Goal: Task Accomplishment & Management: Use online tool/utility

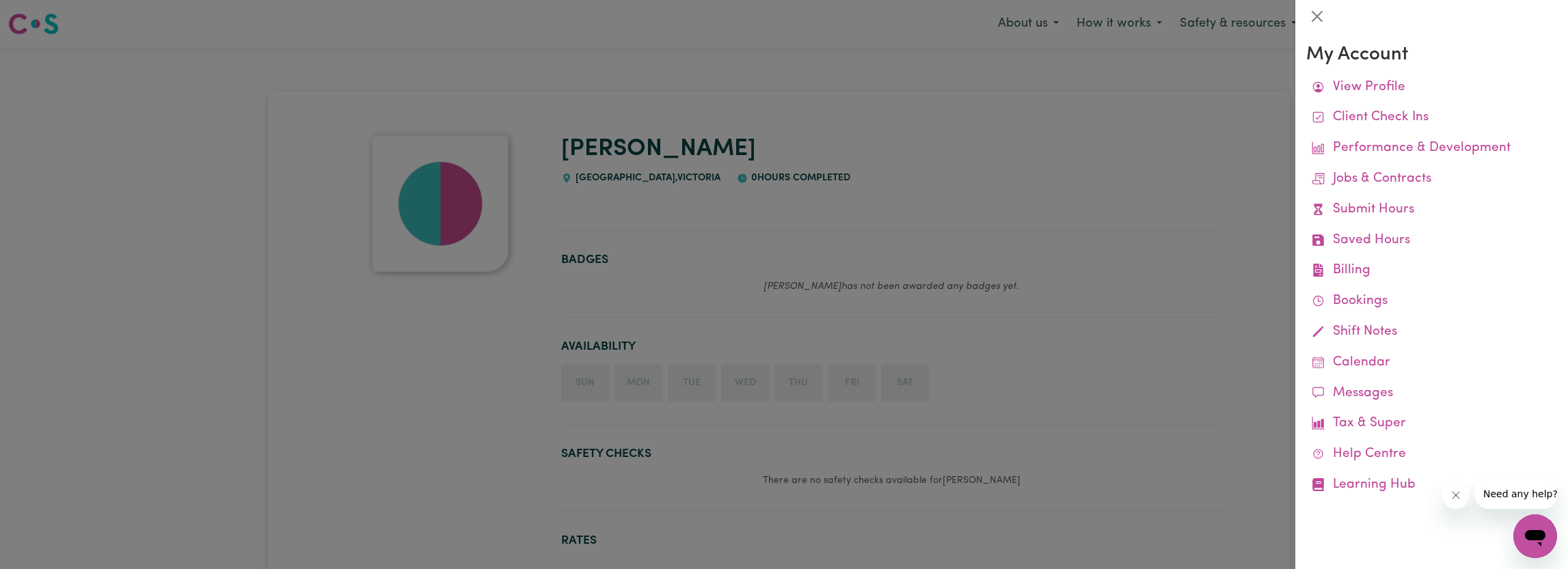
click at [1226, 204] on div at bounding box center [784, 284] width 1568 height 569
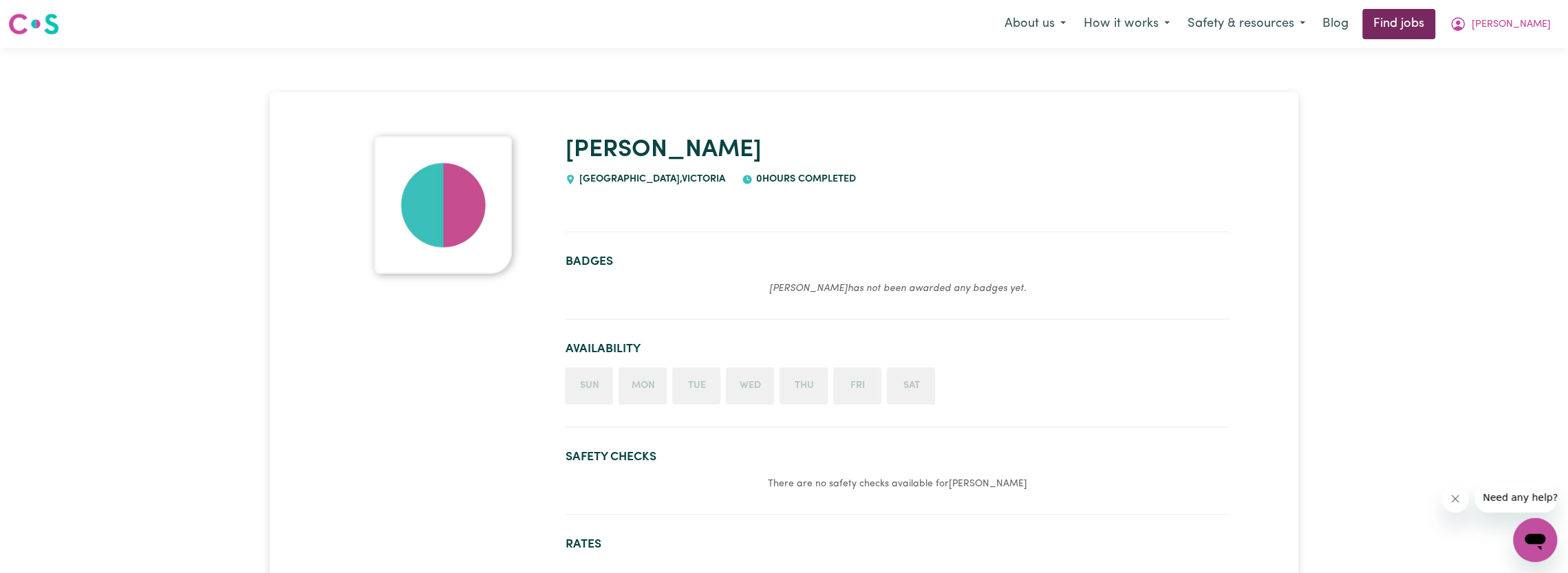
click at [1436, 28] on link "Find jobs" at bounding box center [1399, 24] width 73 height 31
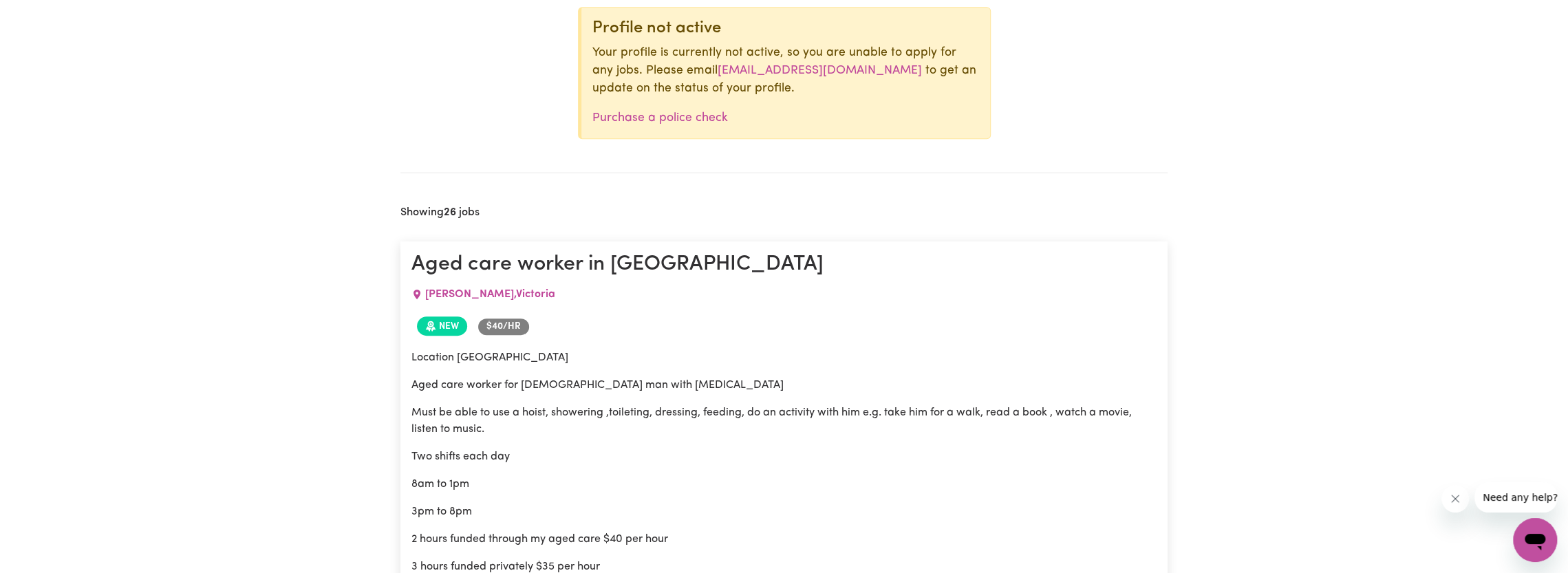
scroll to position [548, 0]
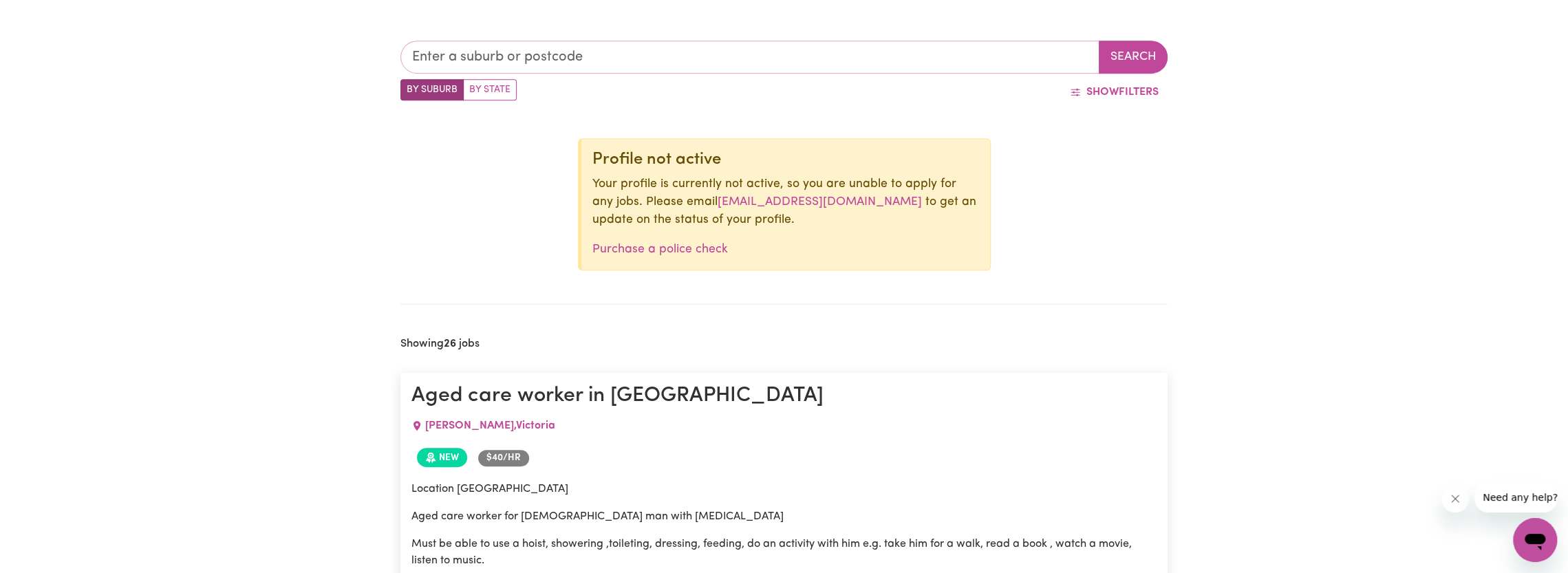
click at [486, 59] on input "text" at bounding box center [749, 57] width 700 height 33
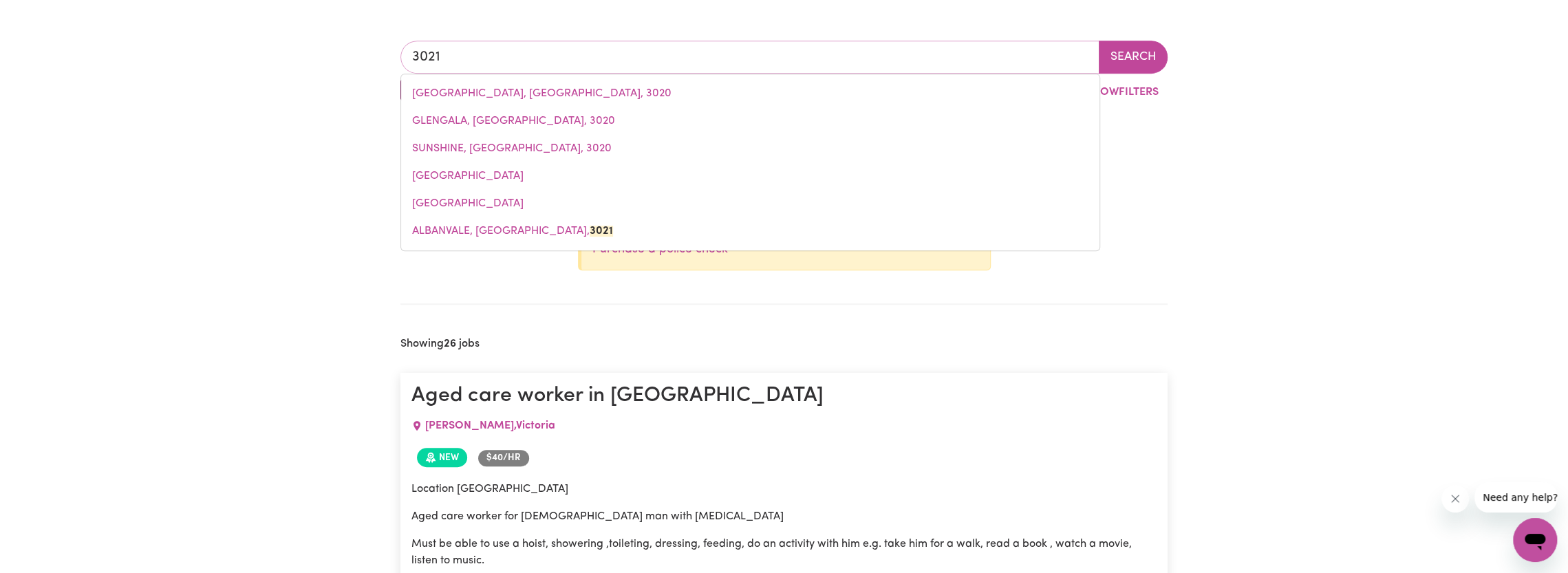
click at [445, 57] on input "3021" at bounding box center [749, 57] width 700 height 33
click at [445, 56] on input "3021" at bounding box center [749, 57] width 700 height 33
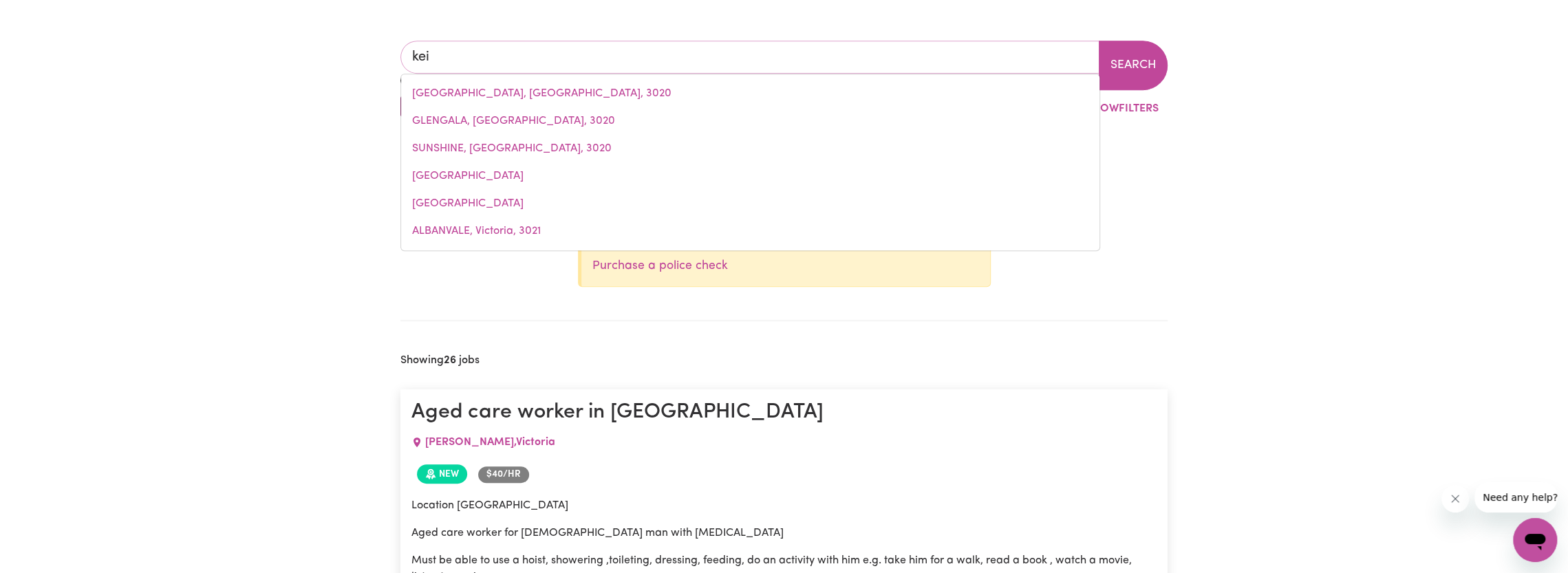
type input "[PERSON_NAME]"
type input "keilIRA, [GEOGRAPHIC_DATA], 5275"
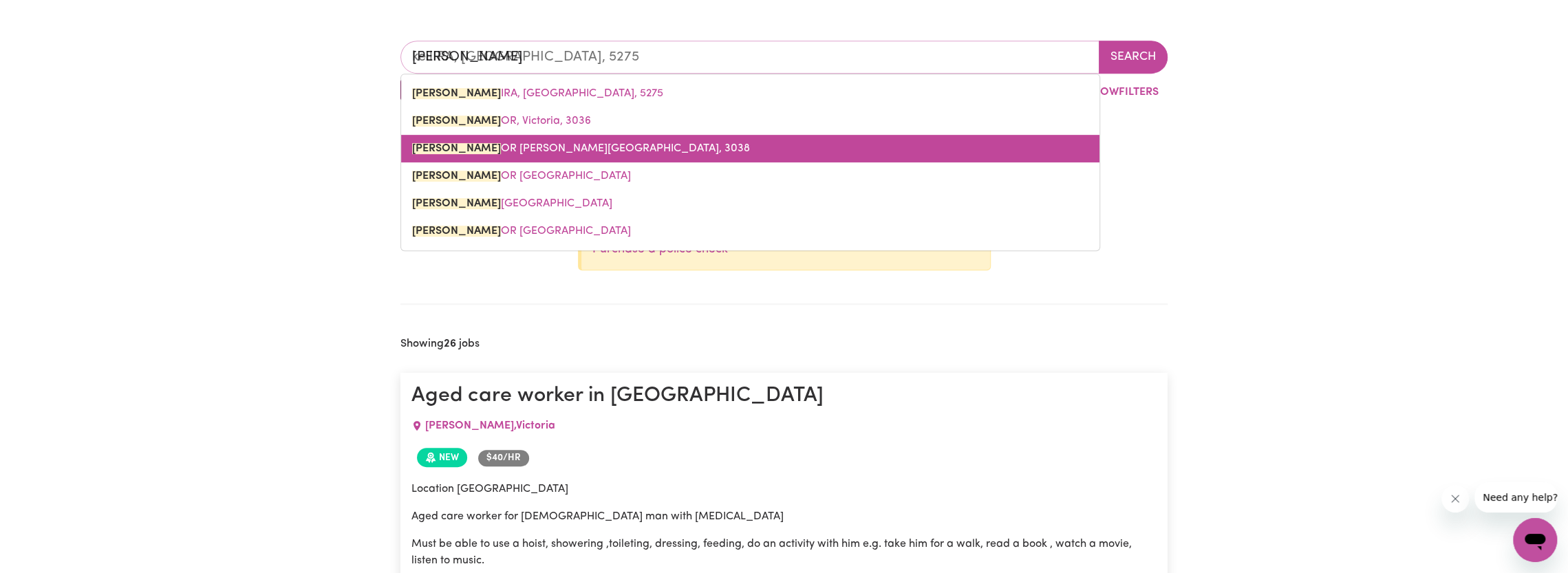
click at [514, 152] on span "[PERSON_NAME] OR [PERSON_NAME][GEOGRAPHIC_DATA], 3038" at bounding box center [582, 148] width 338 height 11
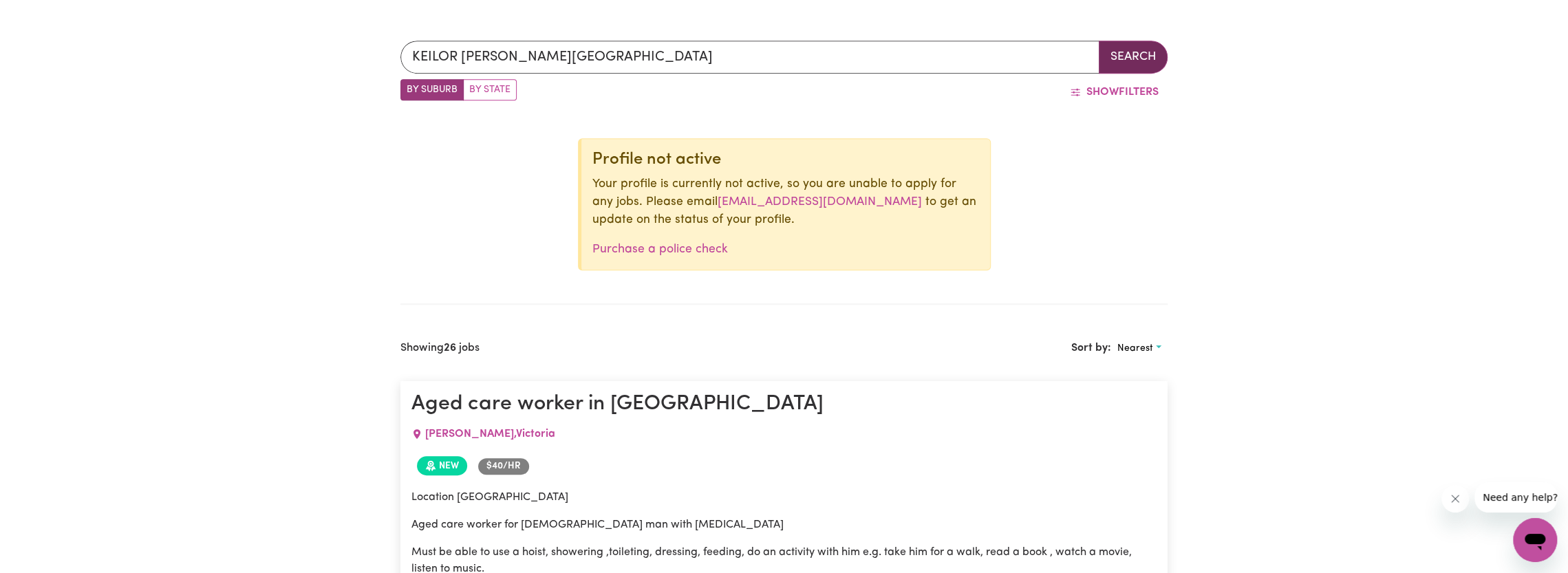
click at [1128, 55] on button "Search" at bounding box center [1133, 57] width 69 height 33
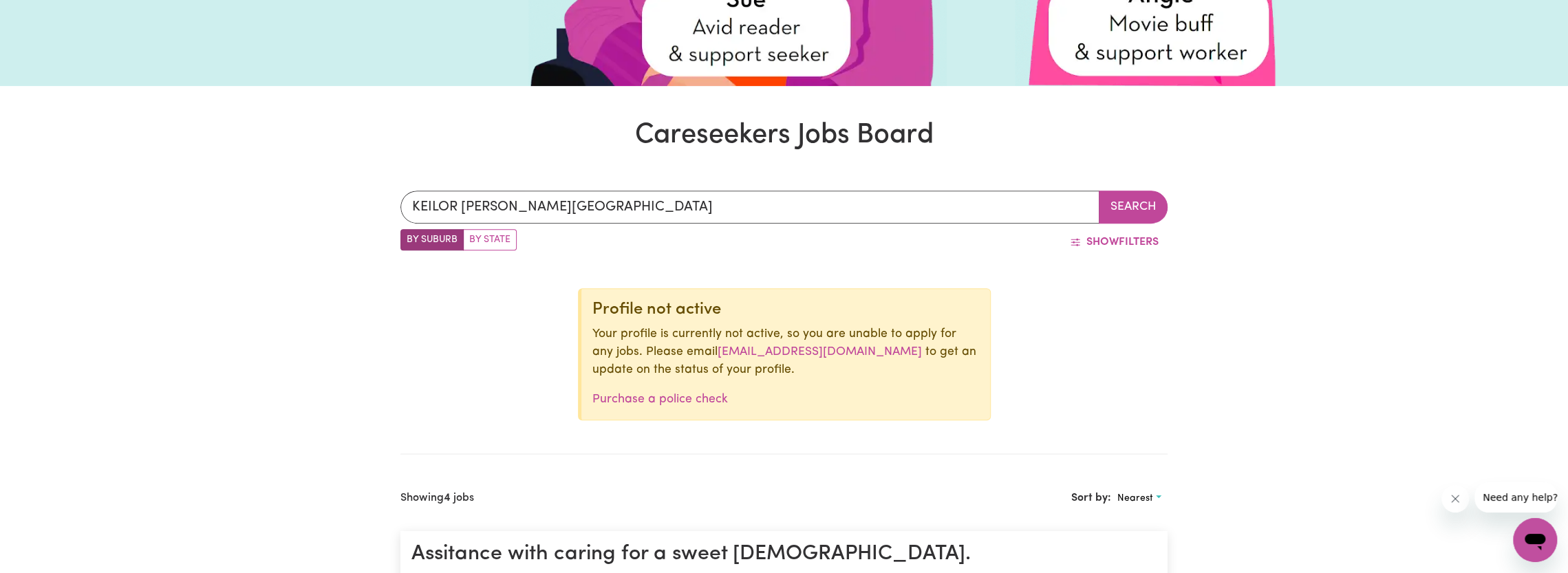
scroll to position [410, 0]
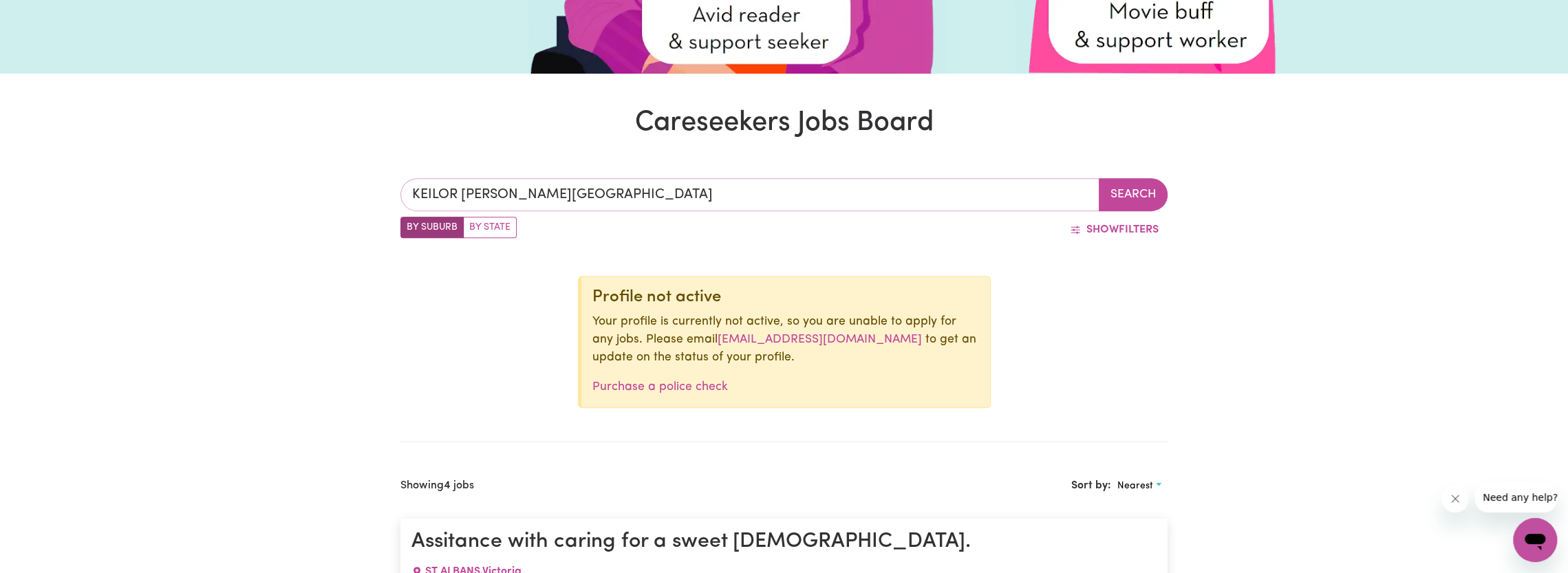
click at [565, 192] on input "KEILOR [PERSON_NAME][GEOGRAPHIC_DATA]" at bounding box center [749, 195] width 700 height 33
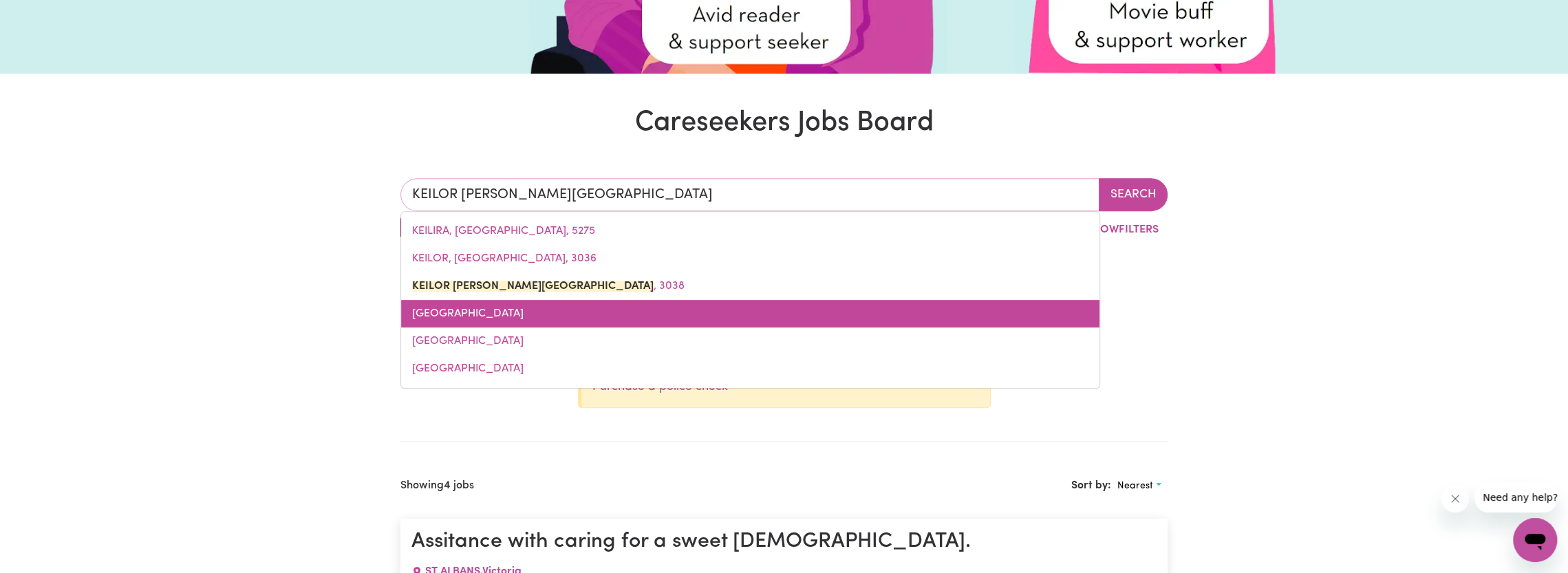
click at [524, 308] on span "[GEOGRAPHIC_DATA]" at bounding box center [468, 313] width 111 height 11
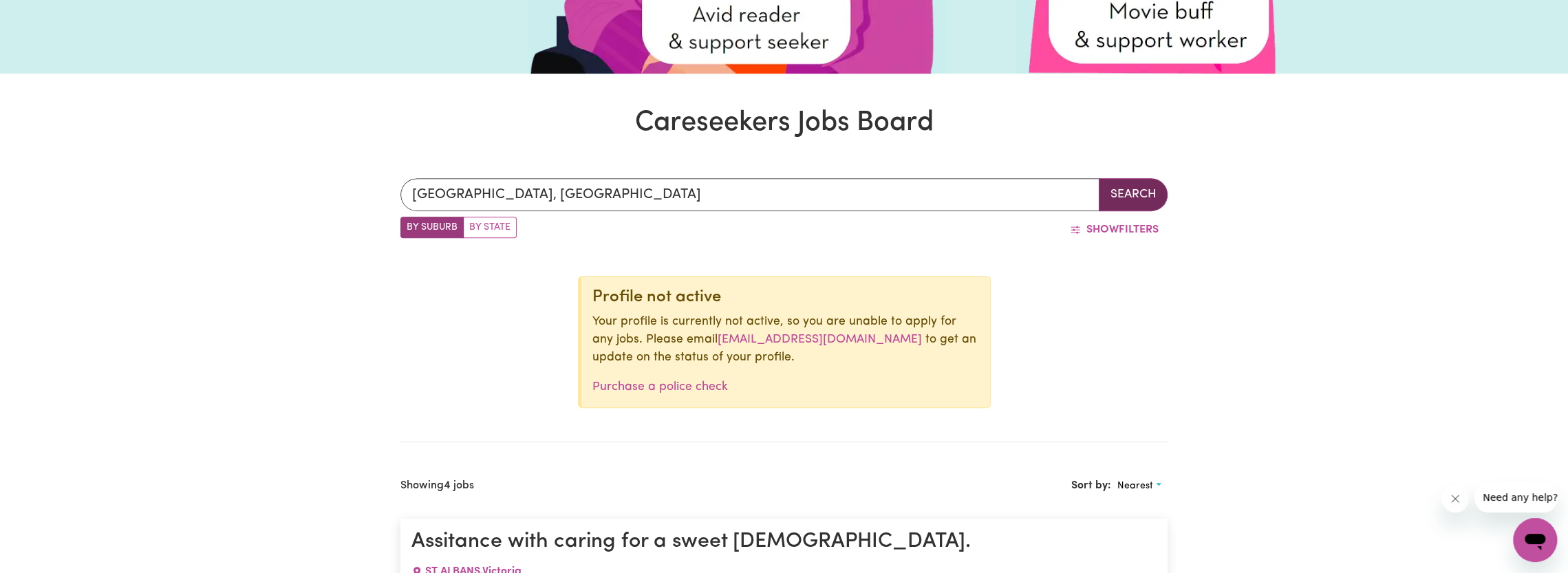
click at [1123, 199] on button "Search" at bounding box center [1133, 195] width 69 height 33
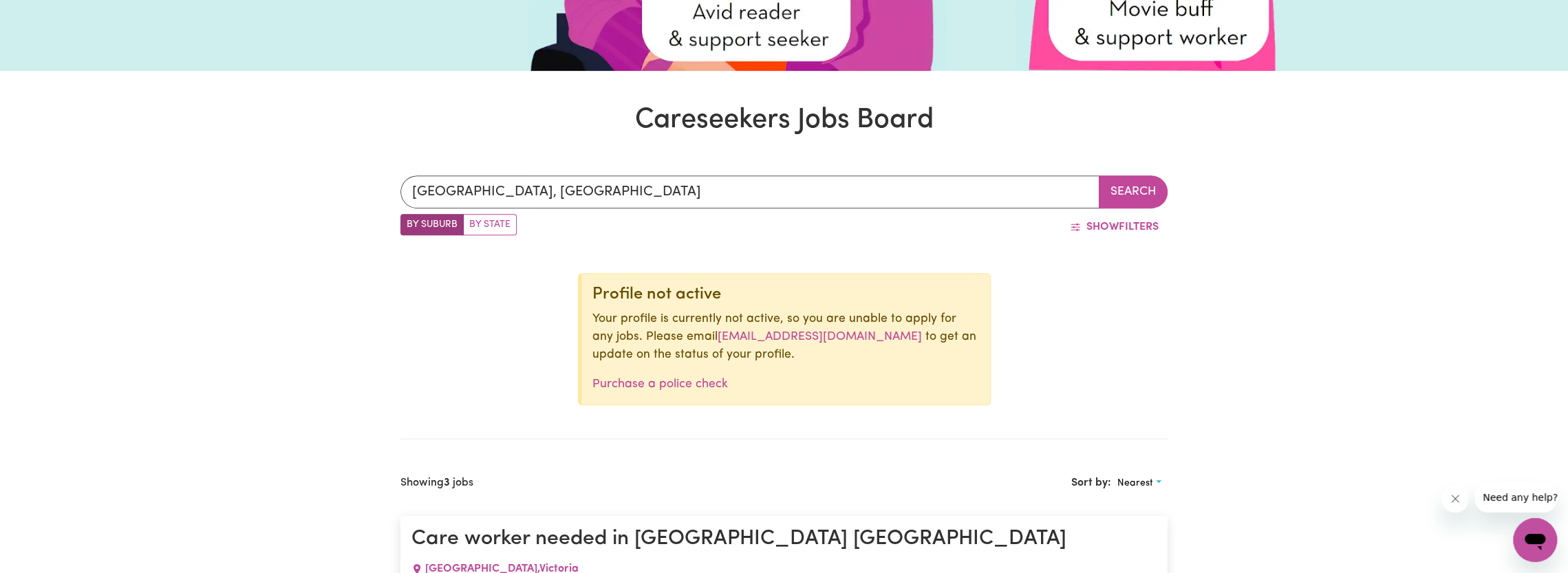
scroll to position [482, 0]
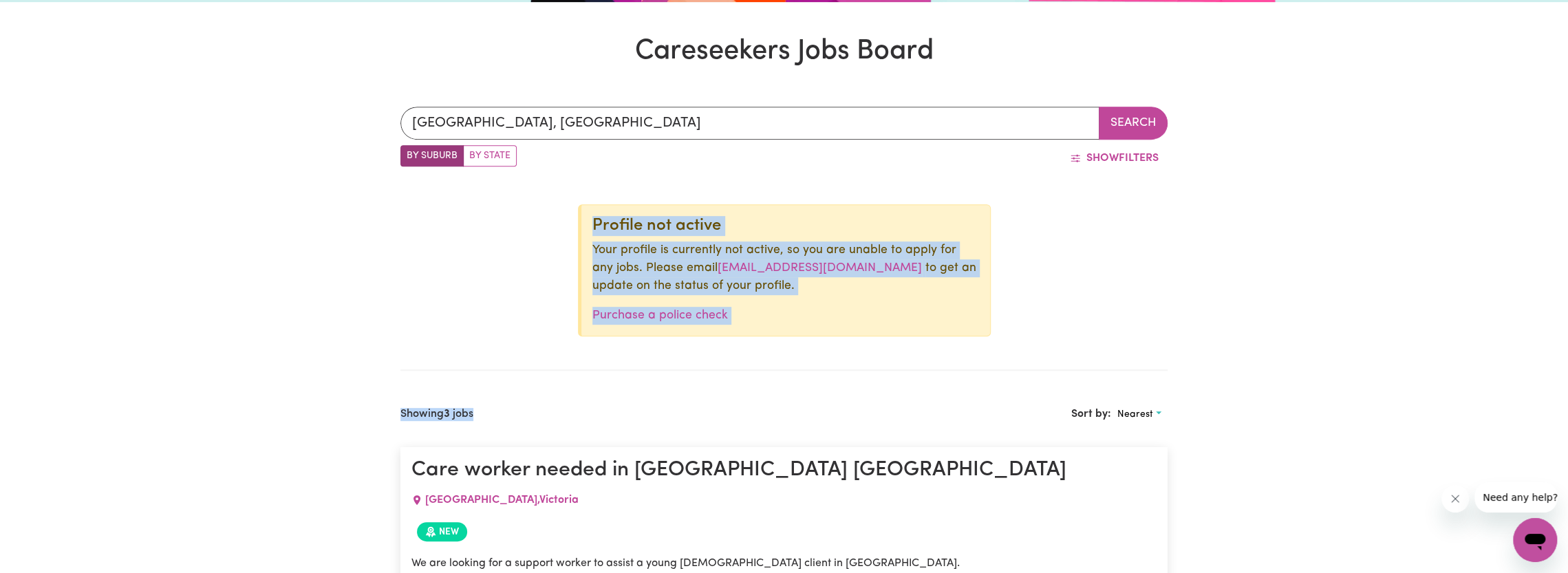
drag, startPoint x: 772, startPoint y: 337, endPoint x: 554, endPoint y: 203, distance: 255.9
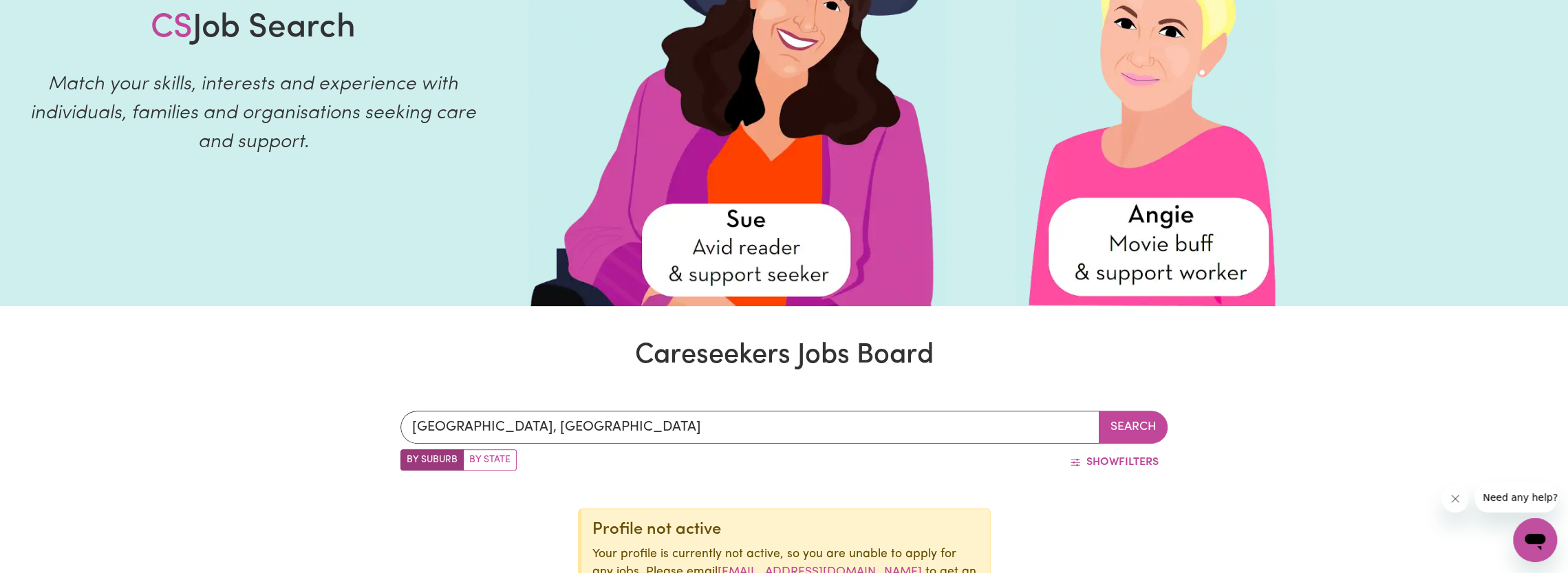
scroll to position [137, 0]
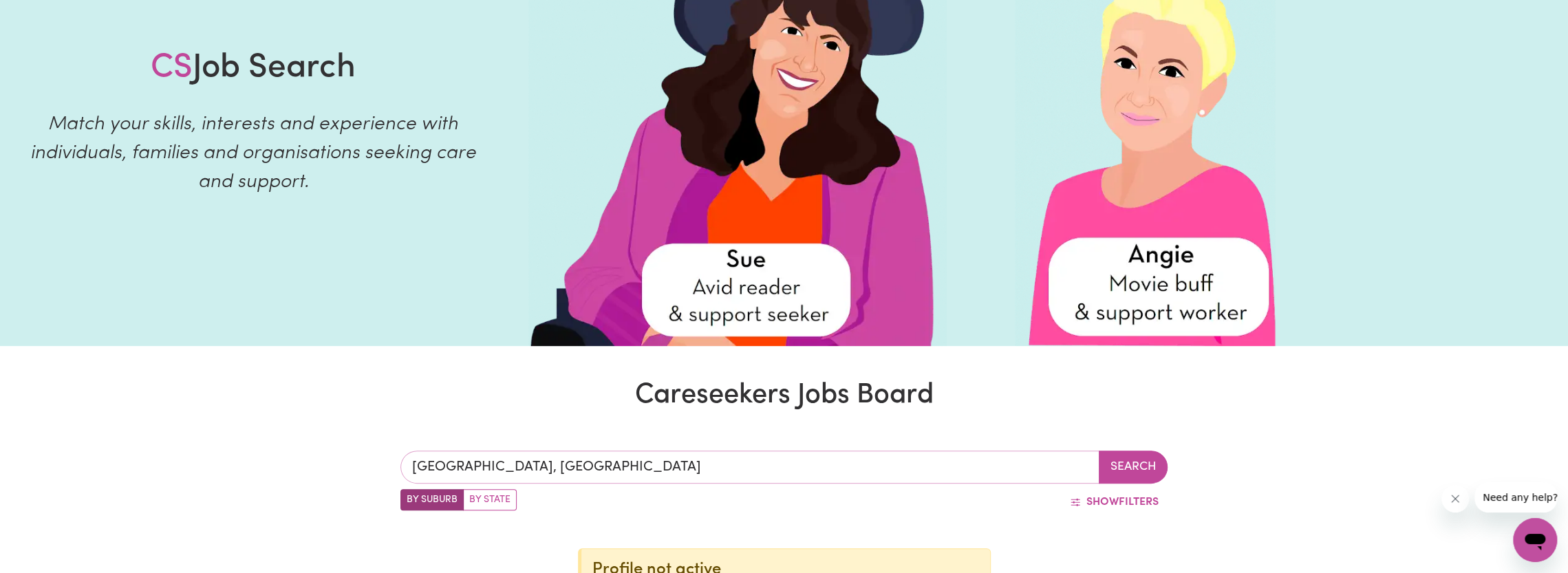
click at [510, 464] on input "[GEOGRAPHIC_DATA], [GEOGRAPHIC_DATA]" at bounding box center [749, 467] width 700 height 33
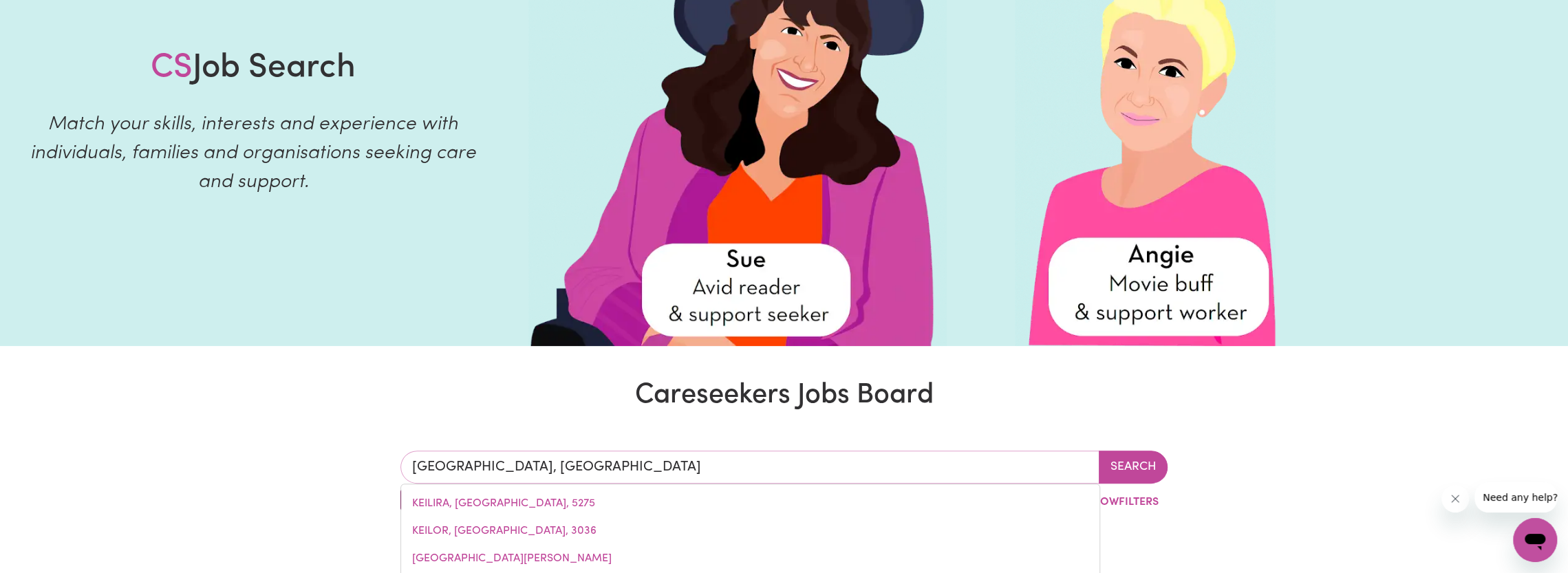
click at [510, 463] on input "[GEOGRAPHIC_DATA], [GEOGRAPHIC_DATA]" at bounding box center [749, 467] width 700 height 33
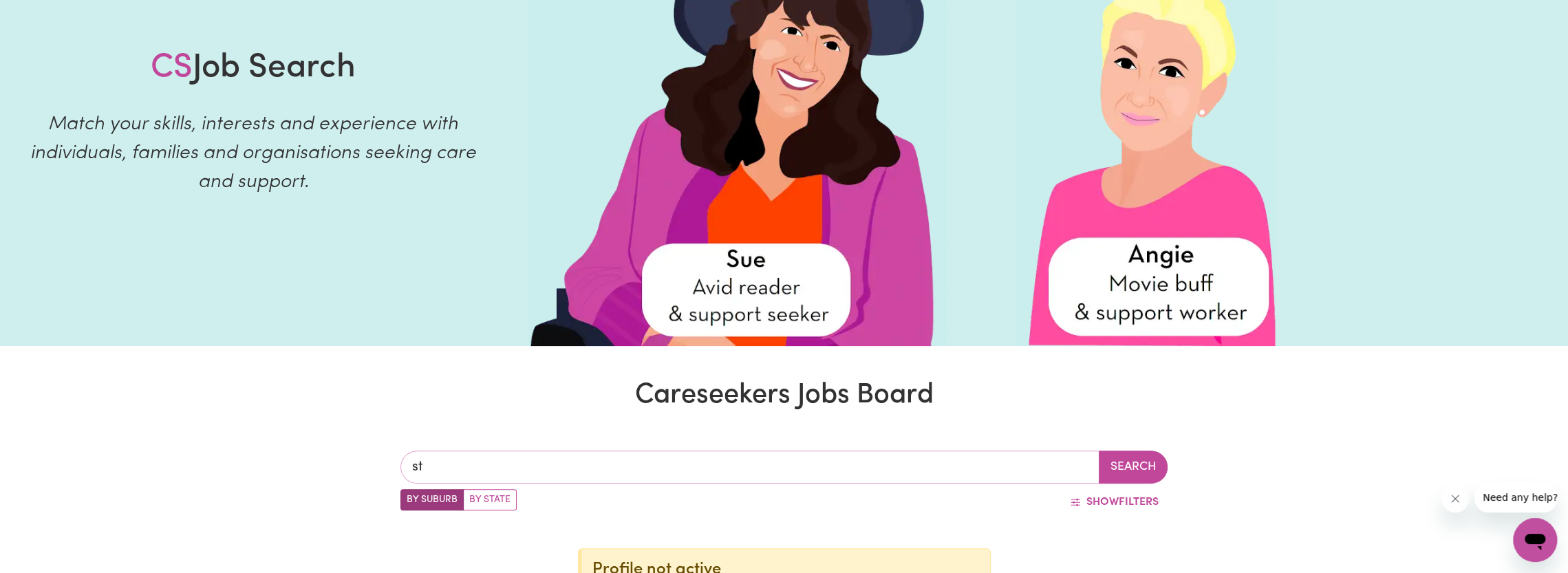
type input "st"
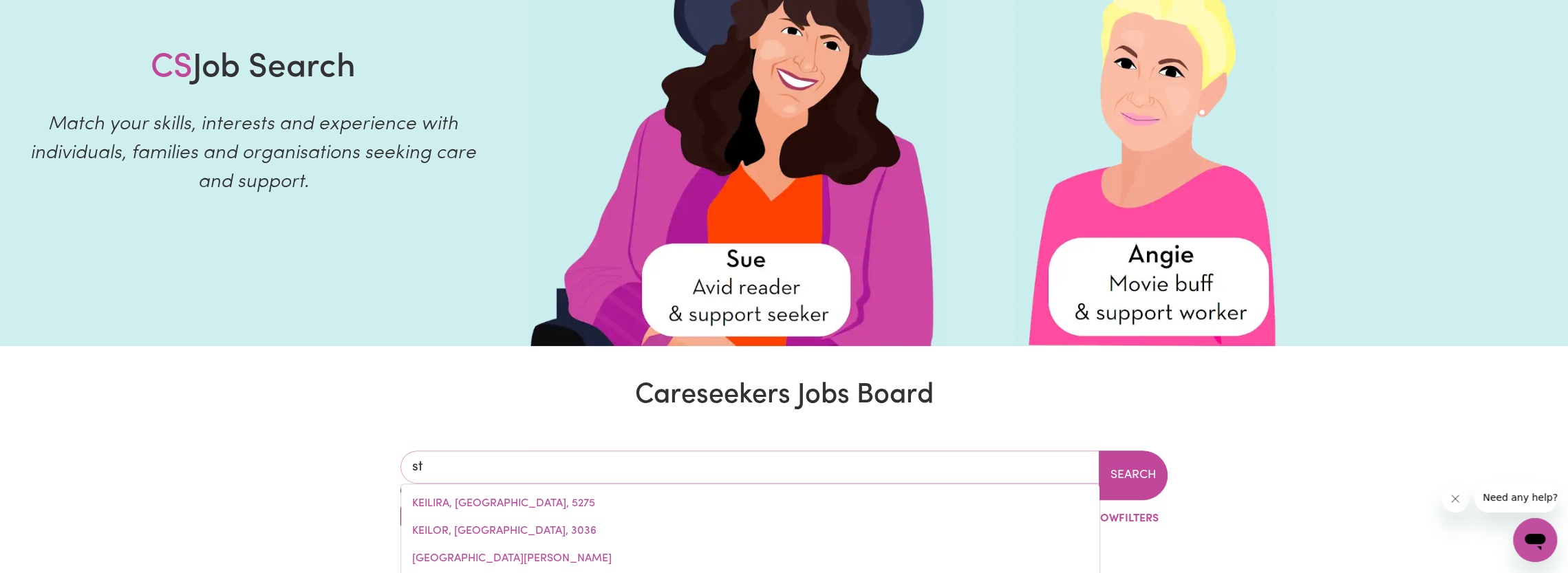
type input "[GEOGRAPHIC_DATA][PERSON_NAME]"
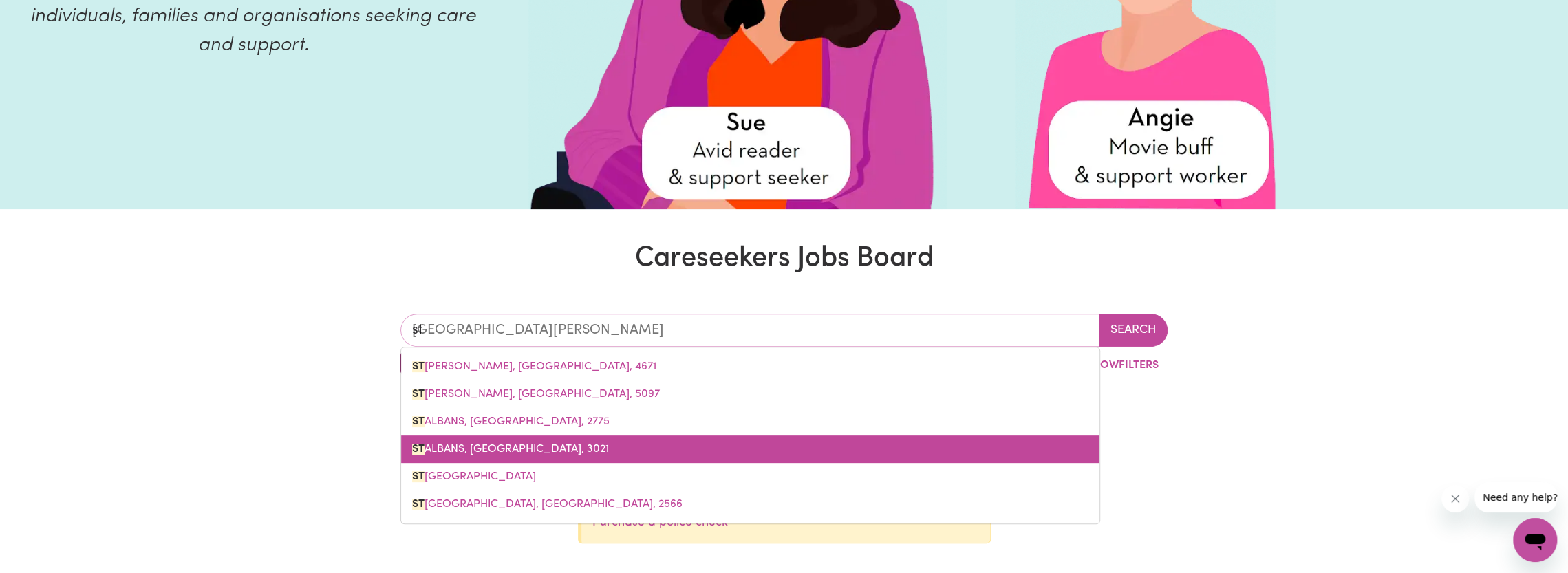
scroll to position [275, 0]
click at [524, 454] on span "[GEOGRAPHIC_DATA]" at bounding box center [511, 448] width 197 height 11
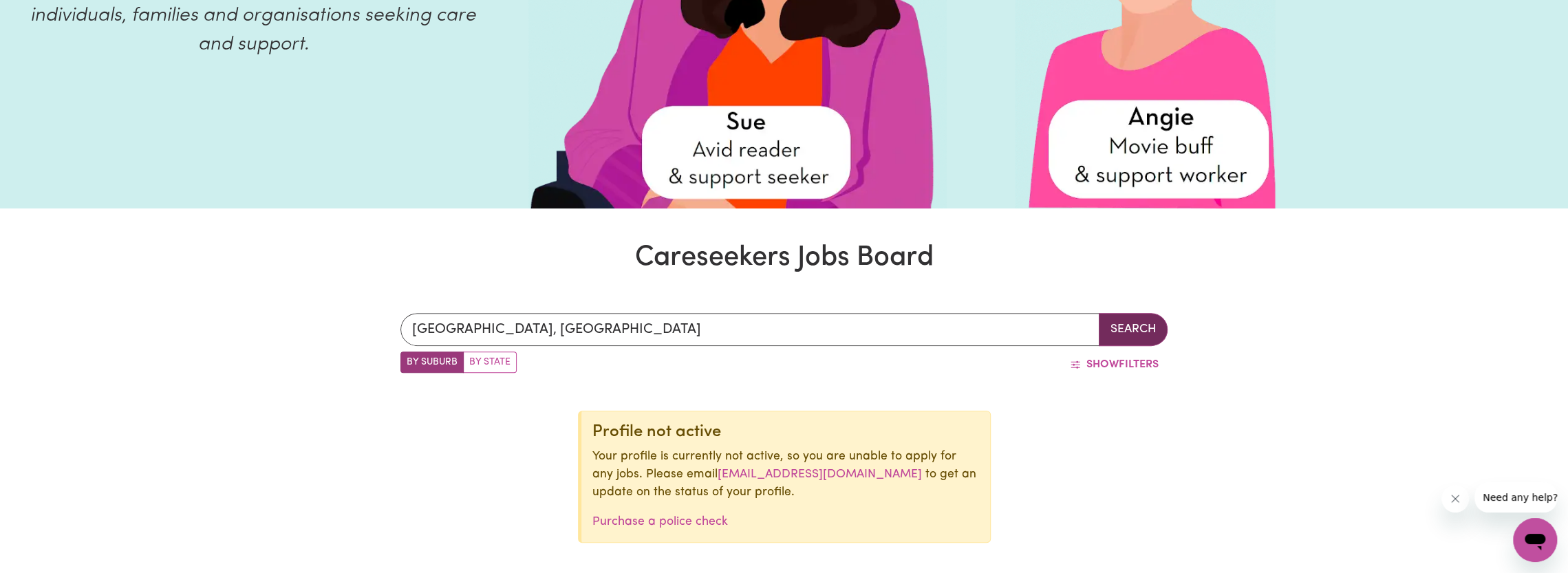
click at [1128, 322] on button "Search" at bounding box center [1133, 329] width 69 height 33
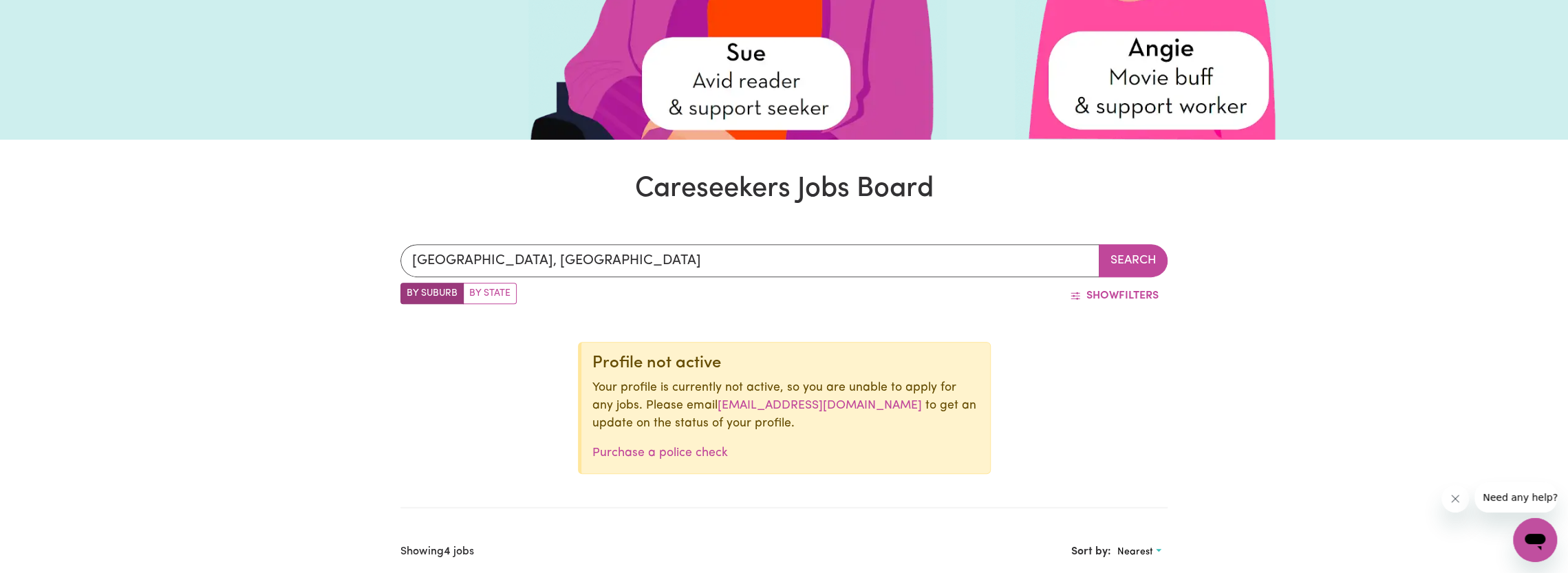
scroll to position [345, 0]
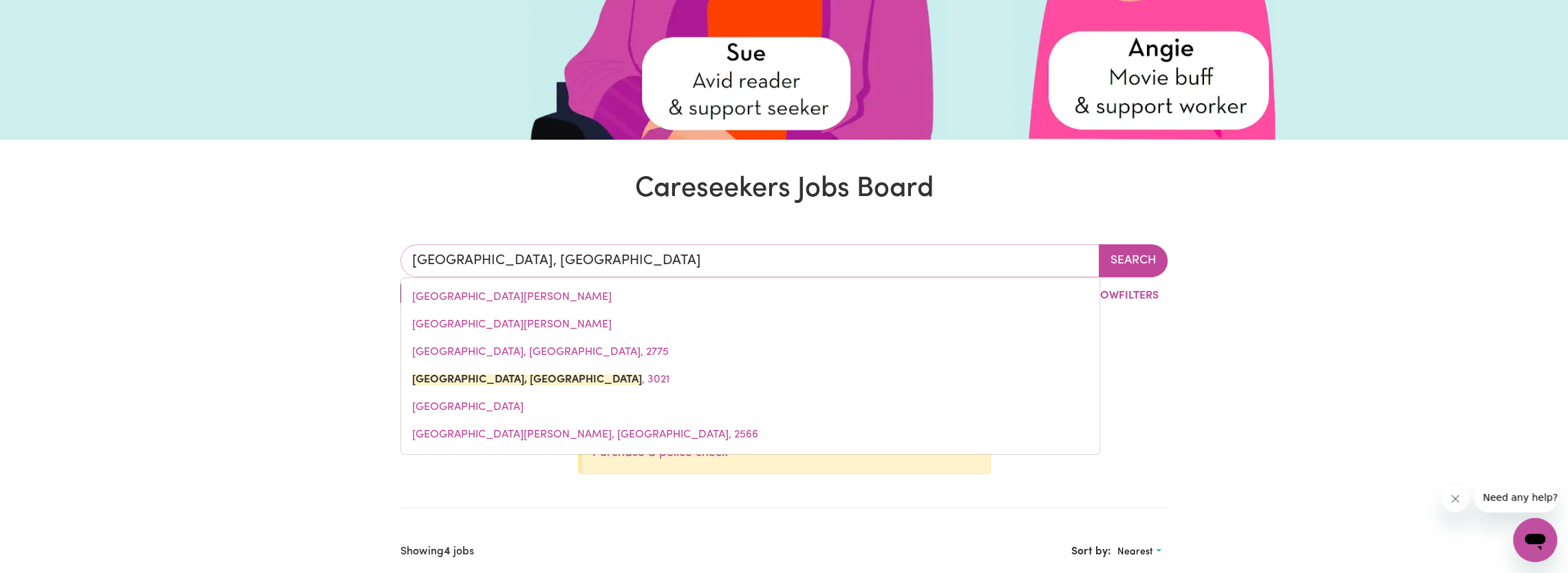
click at [530, 256] on input "[GEOGRAPHIC_DATA], [GEOGRAPHIC_DATA]" at bounding box center [749, 261] width 700 height 33
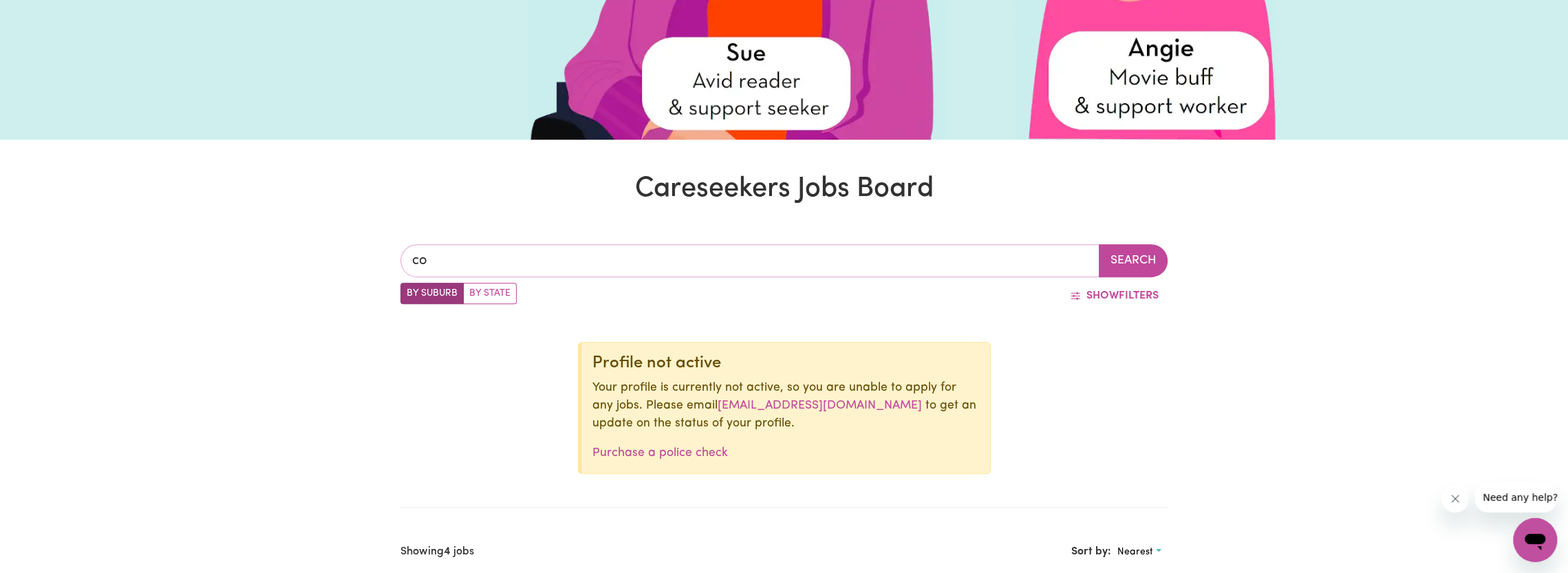
type input "cob"
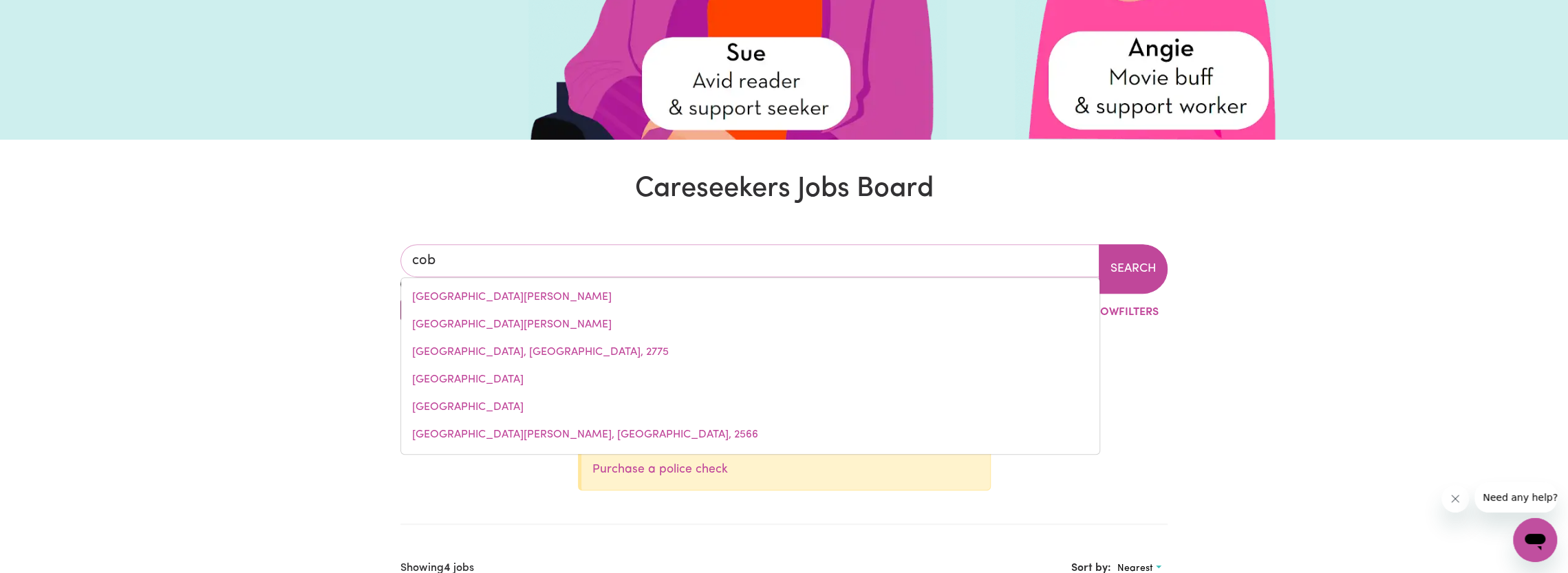
type input "cobAINS, Victoria, 3851"
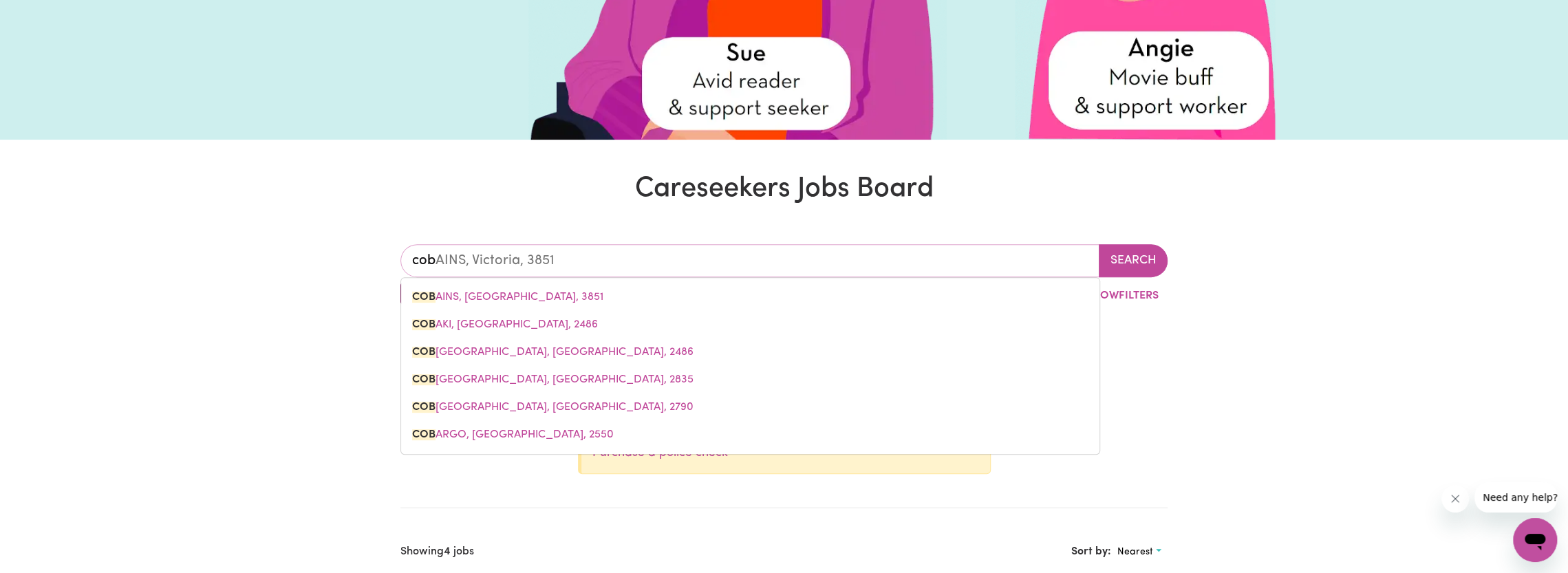
type input "[PERSON_NAME]"
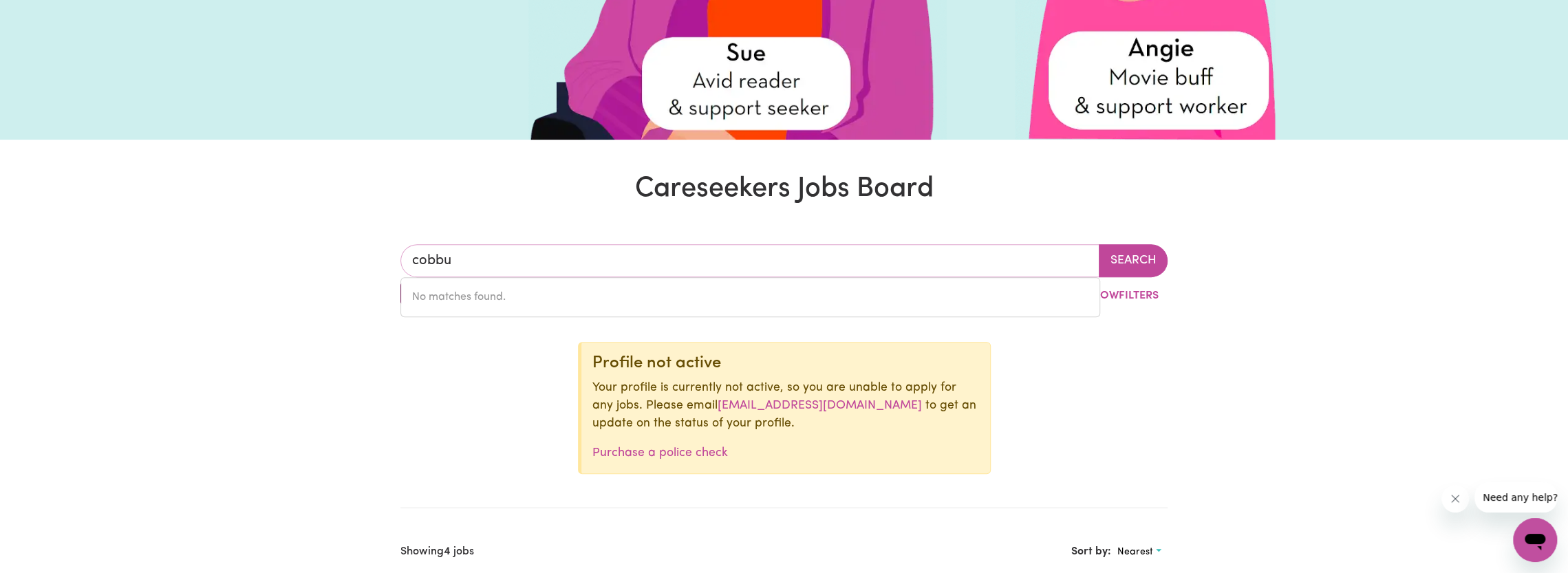
type input "[PERSON_NAME]"
type input "cobbADAH, [GEOGRAPHIC_DATA], 2347"
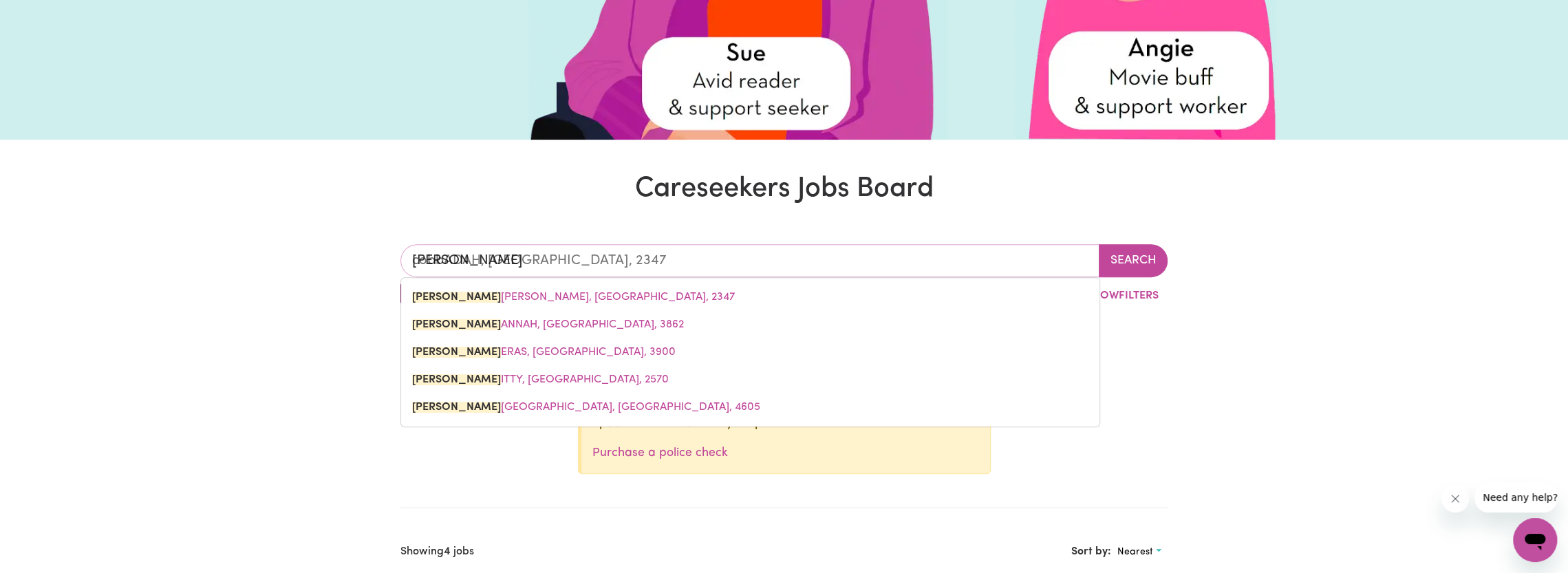
type input "cob"
type input "cobAINS, Victoria, 3851"
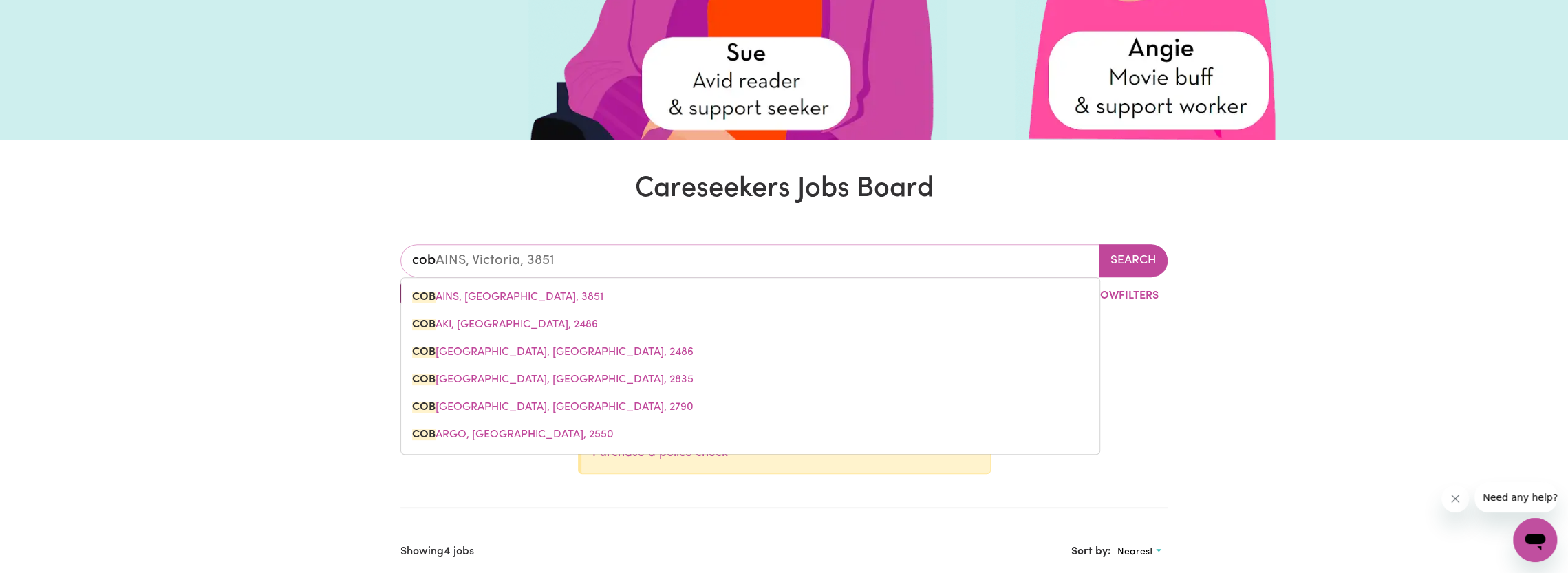
type input "cobu"
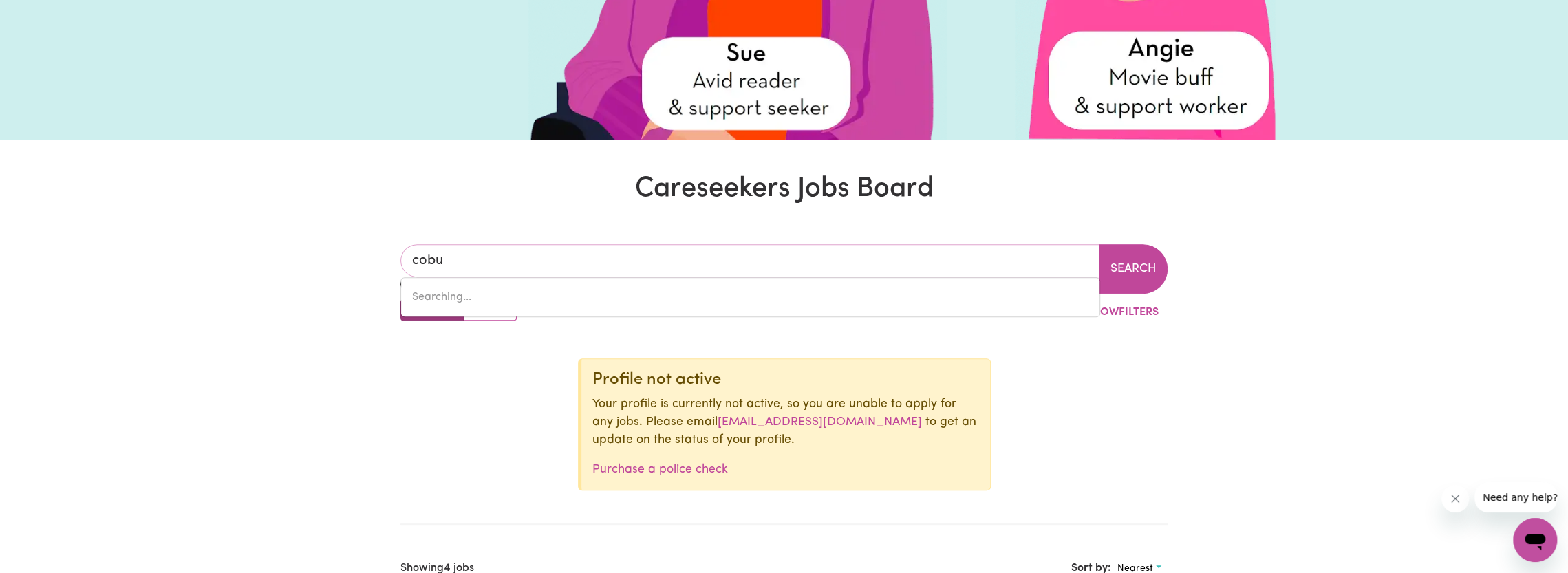
type input "cobuNGRA, [GEOGRAPHIC_DATA], 3898"
type input "cobur"
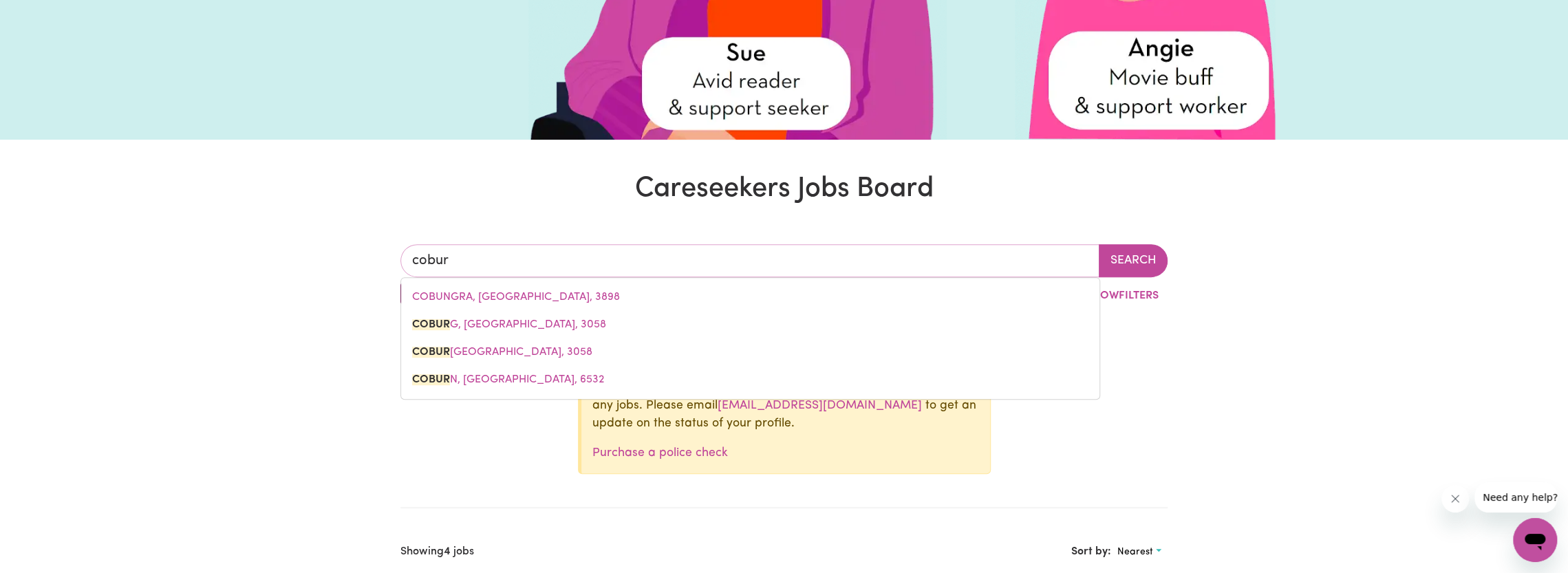
type input "coburG, [GEOGRAPHIC_DATA], 3058"
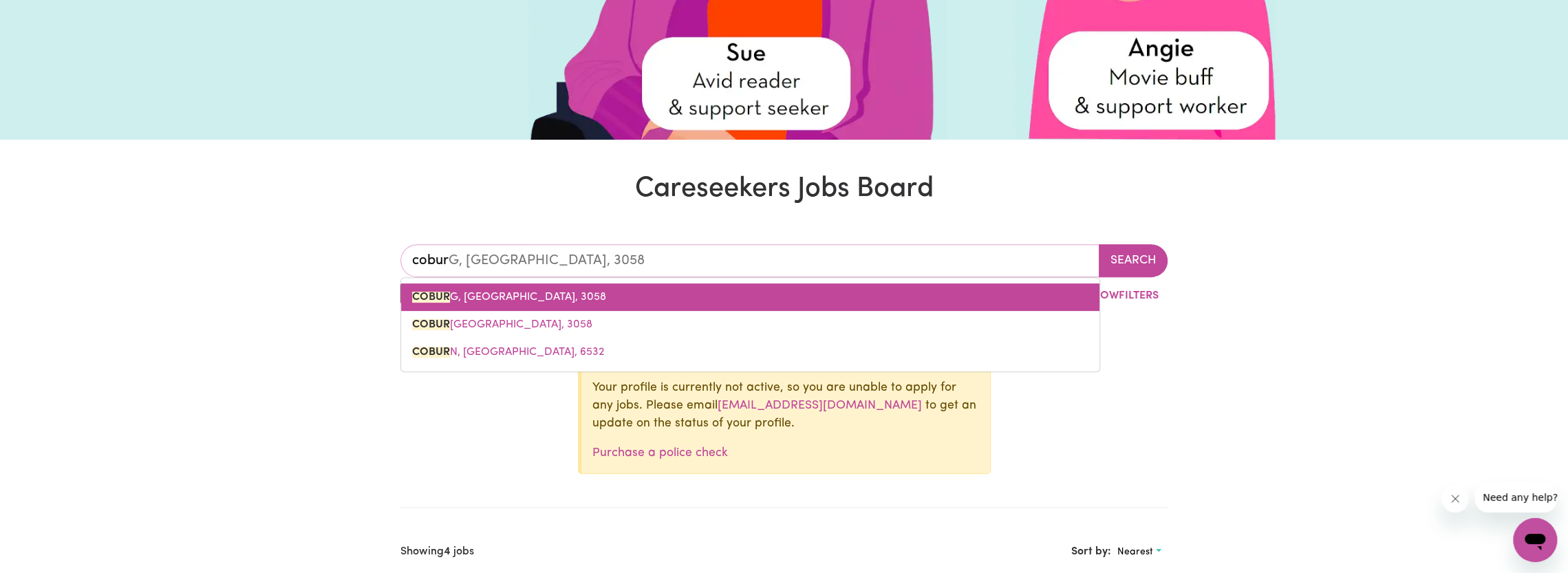
click at [505, 299] on span "COBUR G, [GEOGRAPHIC_DATA], 3058" at bounding box center [510, 297] width 194 height 11
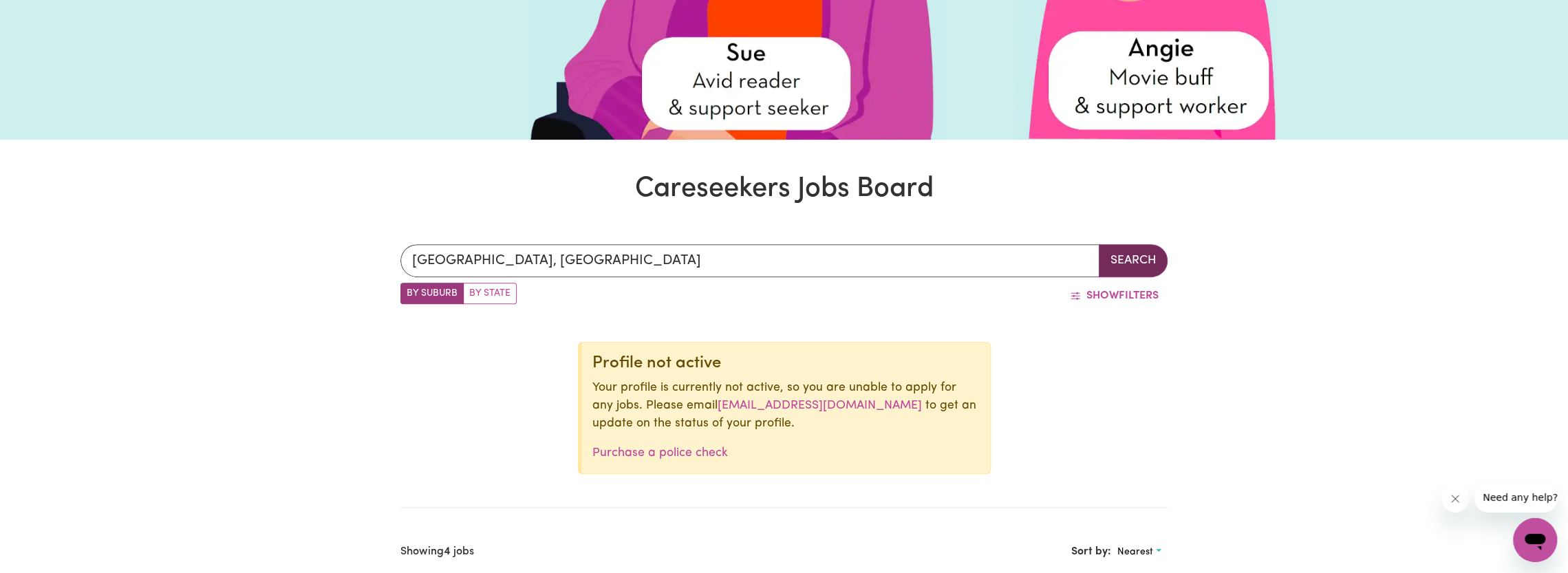
click at [1118, 259] on button "Search" at bounding box center [1133, 261] width 69 height 33
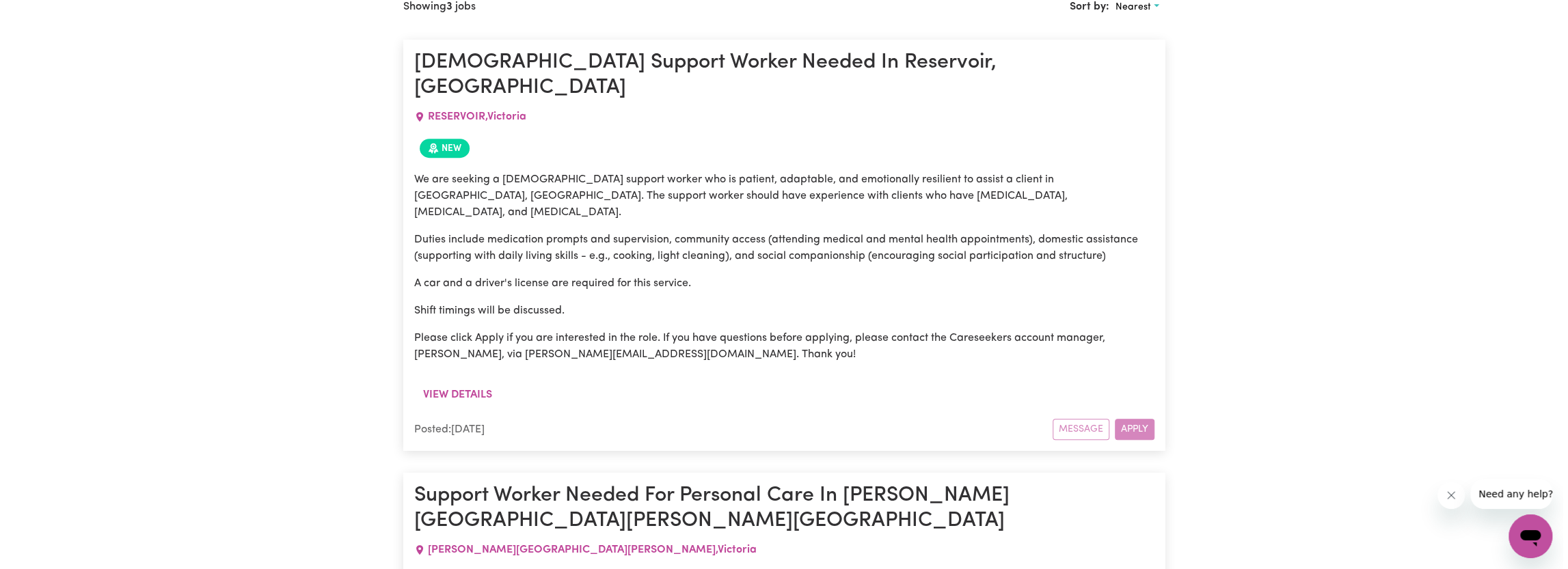
scroll to position [888, 0]
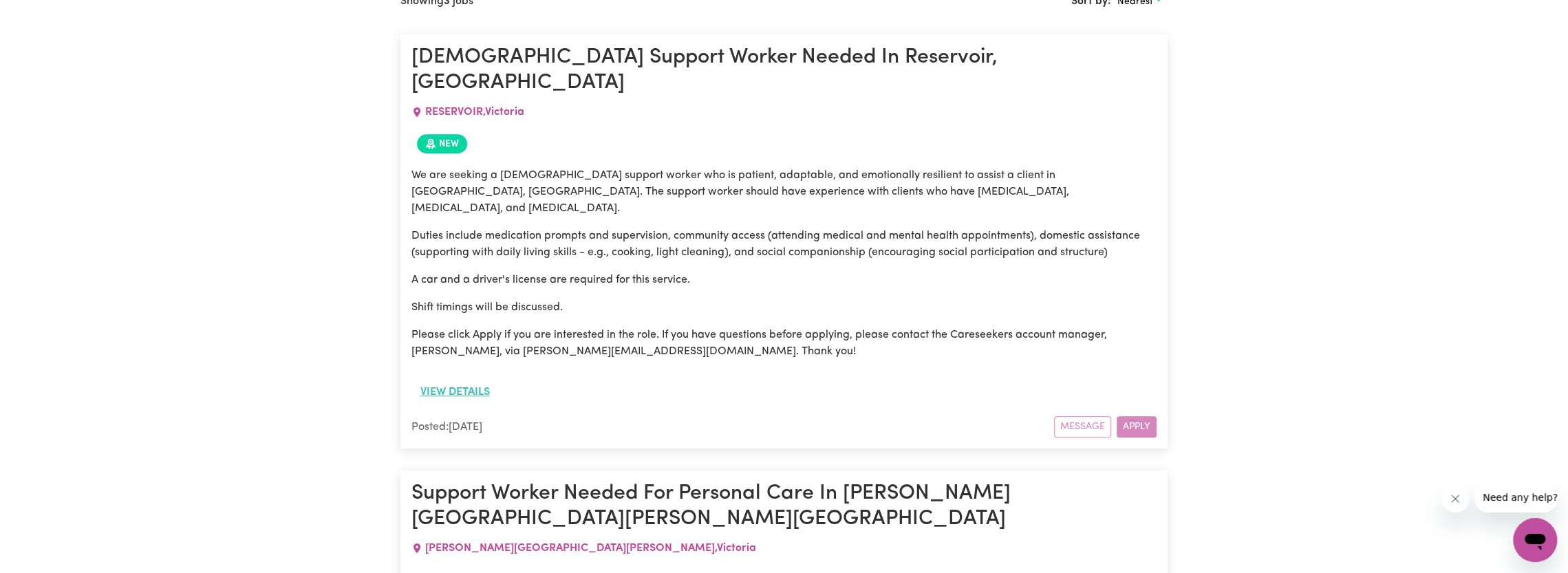
click at [460, 379] on button "View details" at bounding box center [455, 392] width 87 height 26
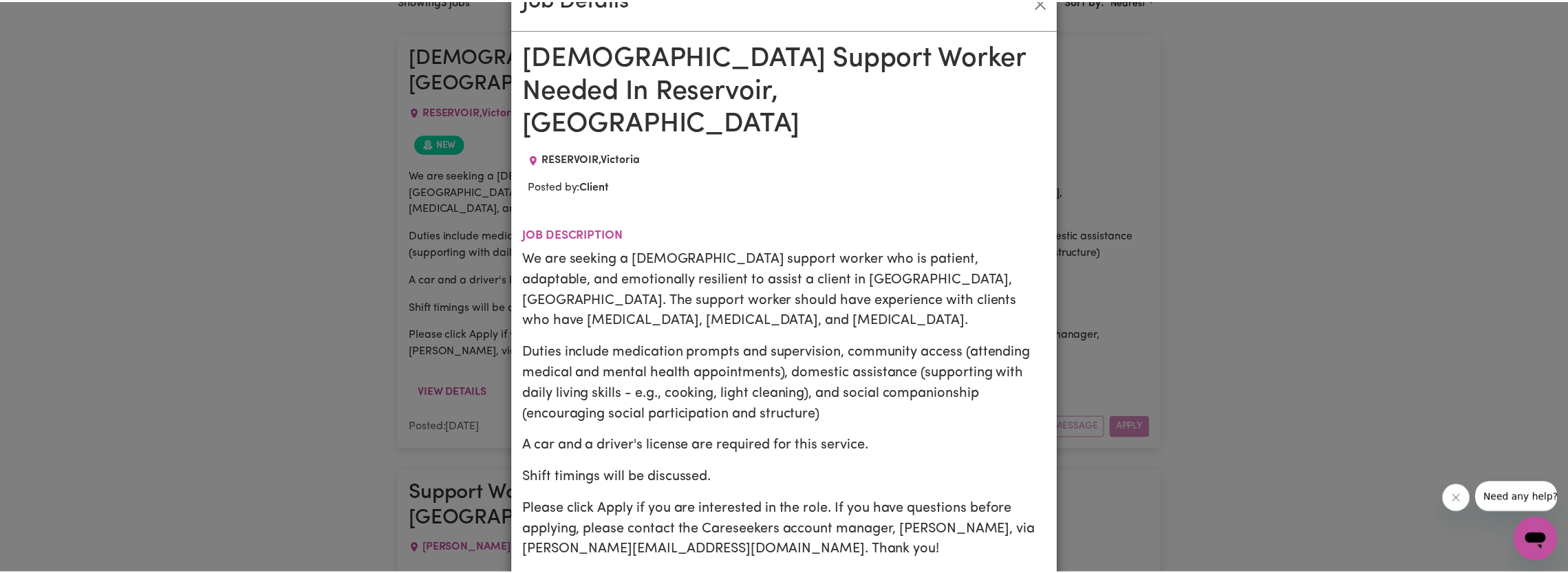
scroll to position [0, 0]
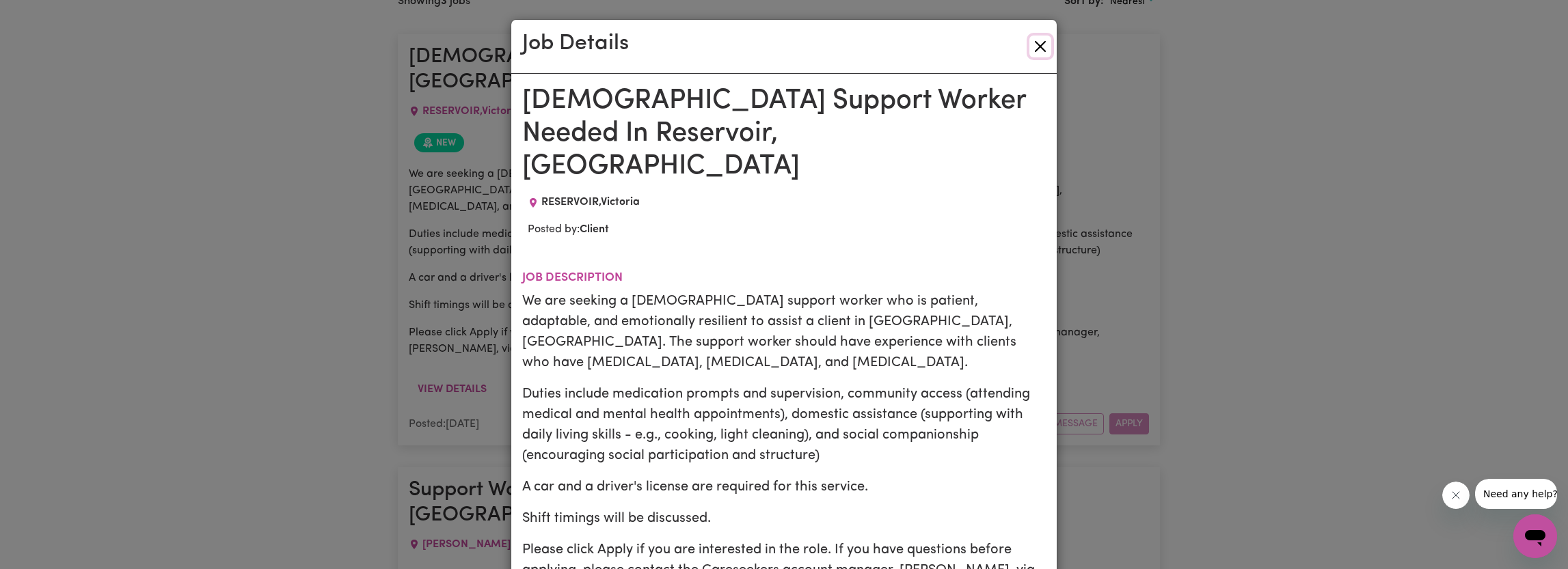
click at [1030, 40] on button "Close" at bounding box center [1040, 46] width 22 height 22
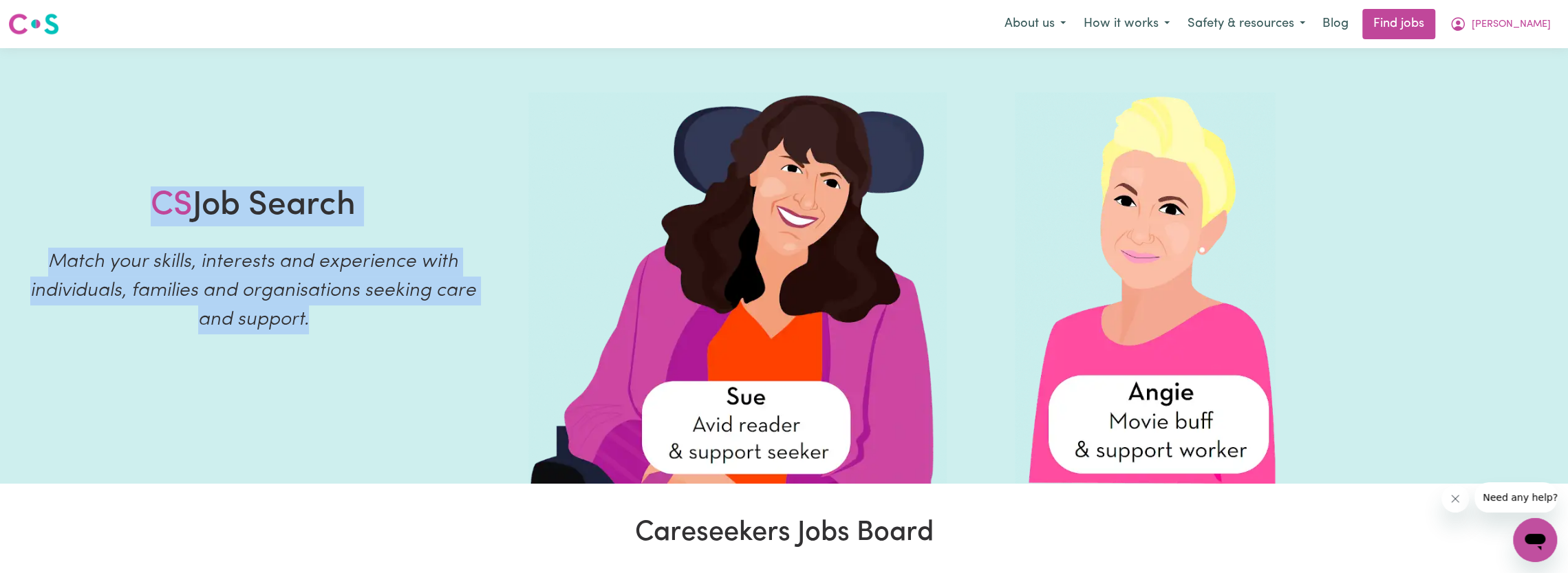
drag, startPoint x: 139, startPoint y: 202, endPoint x: 361, endPoint y: 383, distance: 286.4
click at [361, 383] on div "CS Job Search Match your skills, interests and experience with individuals, fam…" at bounding box center [253, 266] width 507 height 436
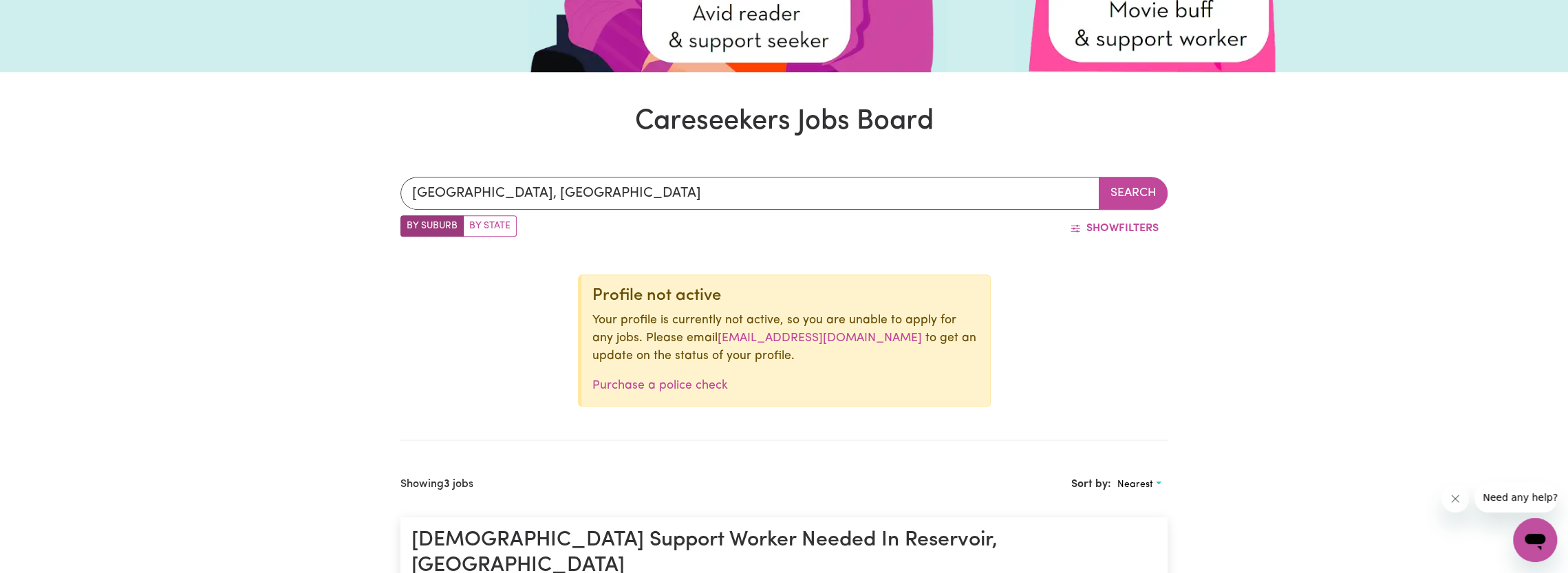
scroll to position [413, 0]
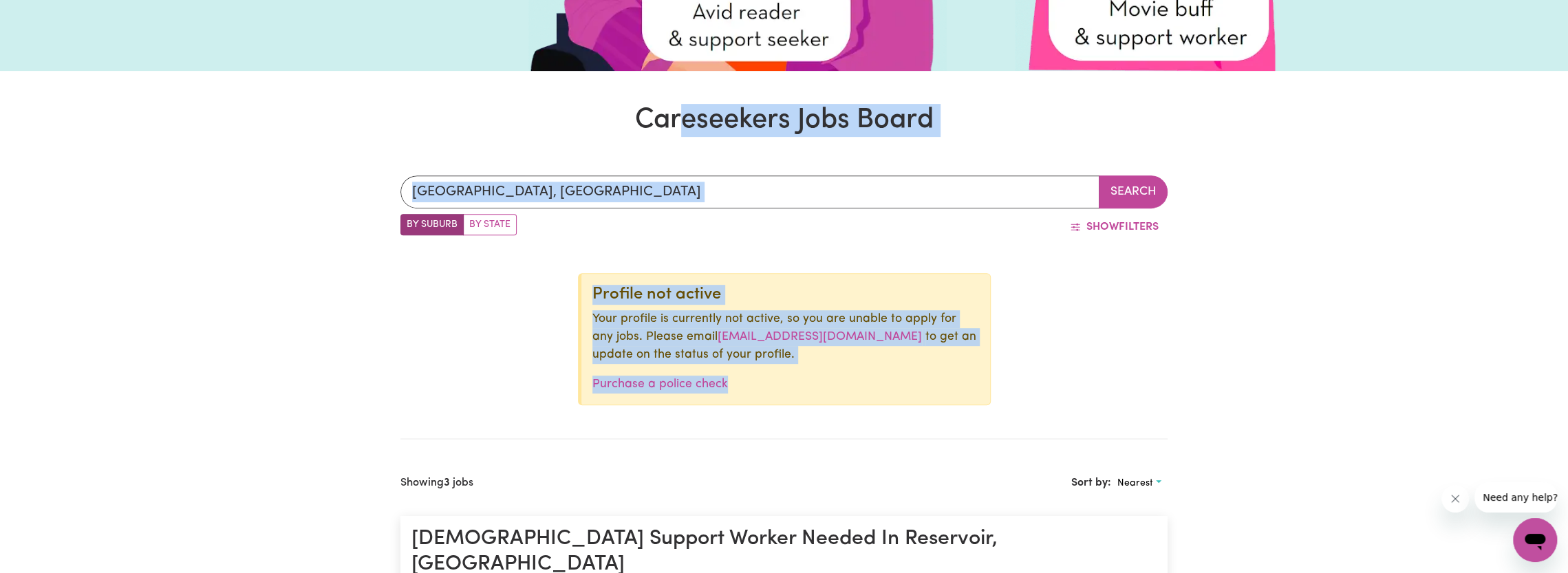
drag, startPoint x: 697, startPoint y: 137, endPoint x: 1273, endPoint y: 379, distance: 624.8
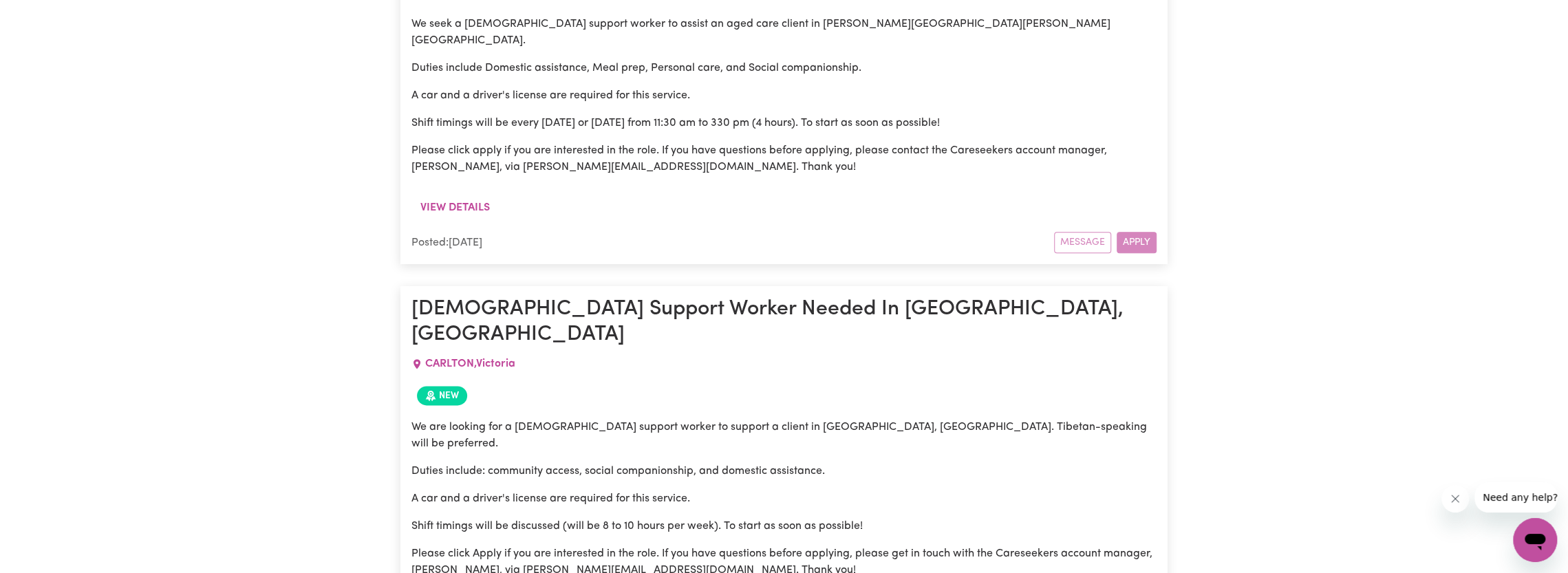
scroll to position [1583, 0]
